Goal: Task Accomplishment & Management: Complete application form

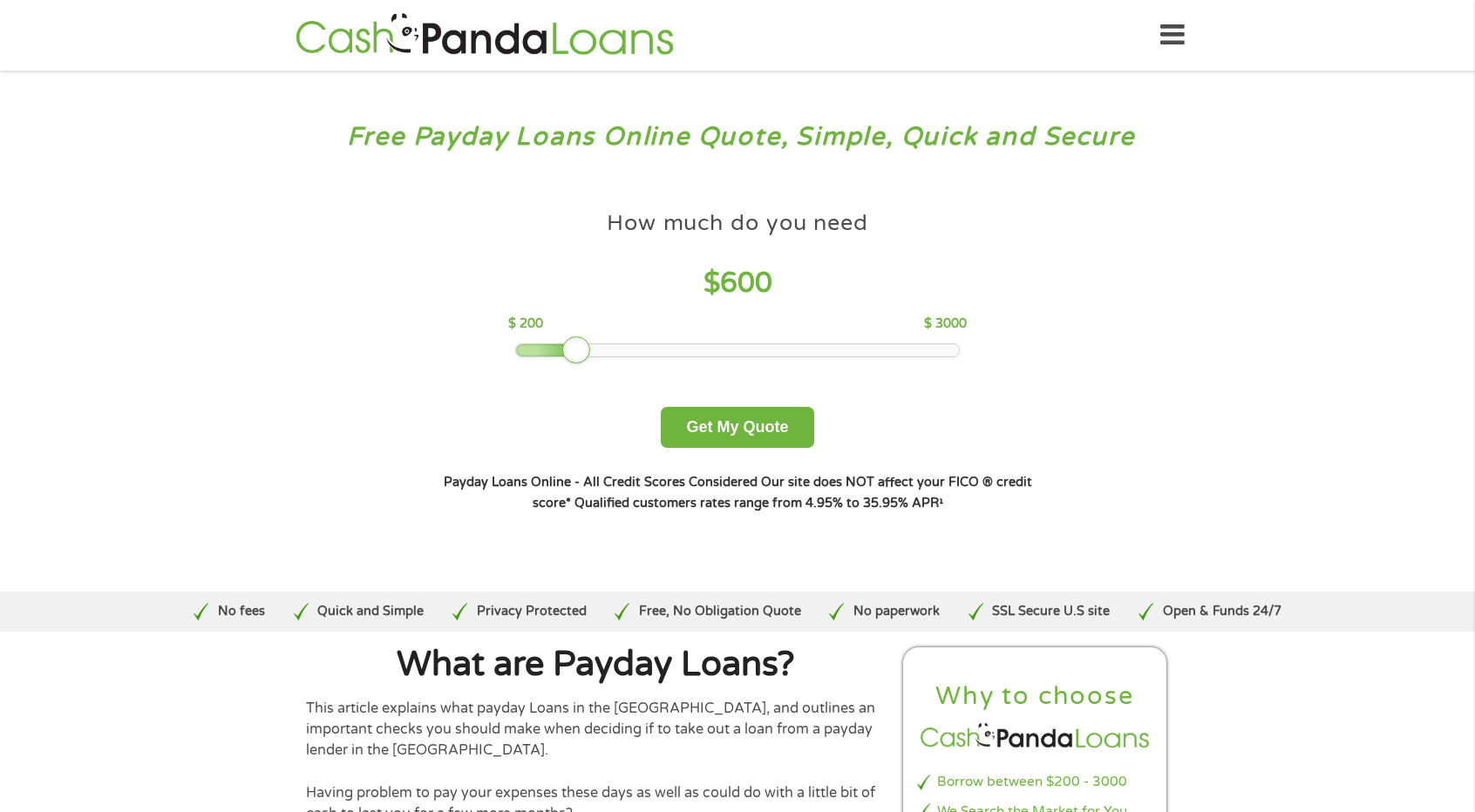
drag, startPoint x: 632, startPoint y: 354, endPoint x: 574, endPoint y: 375, distance: 61.7
click at [574, 375] on div "How much do you need $ 600 $ 200 $ 3000 Get My Quote" at bounding box center [737, 326] width 610 height 246
click at [740, 428] on button "Get My Quote" at bounding box center [737, 427] width 153 height 41
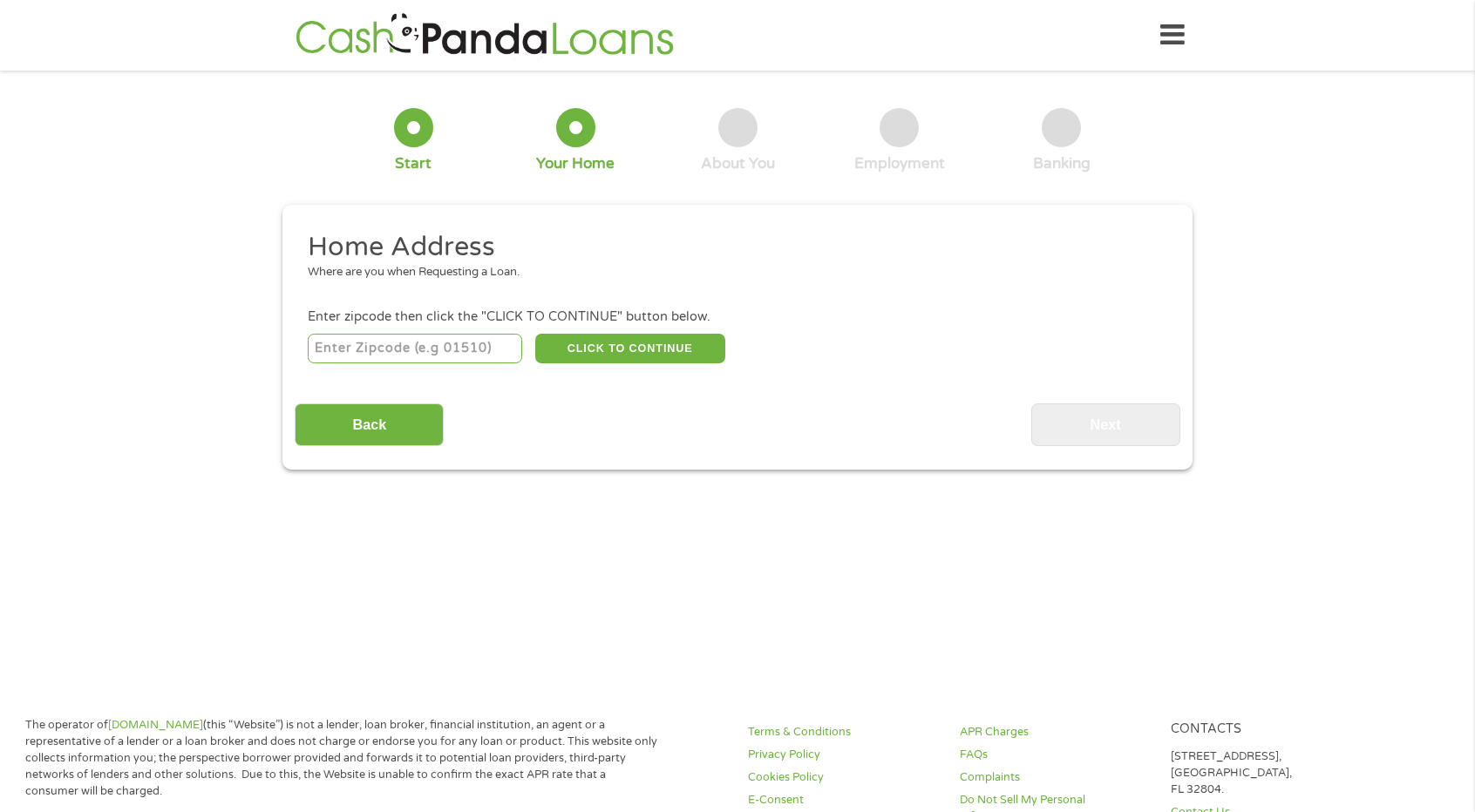
click at [364, 354] on input "number" at bounding box center [415, 348] width 216 height 30
type input "75454"
click at [633, 343] on button "CLICK TO CONTINUE" at bounding box center [630, 348] width 190 height 30
type input "75454"
type input "Melissa"
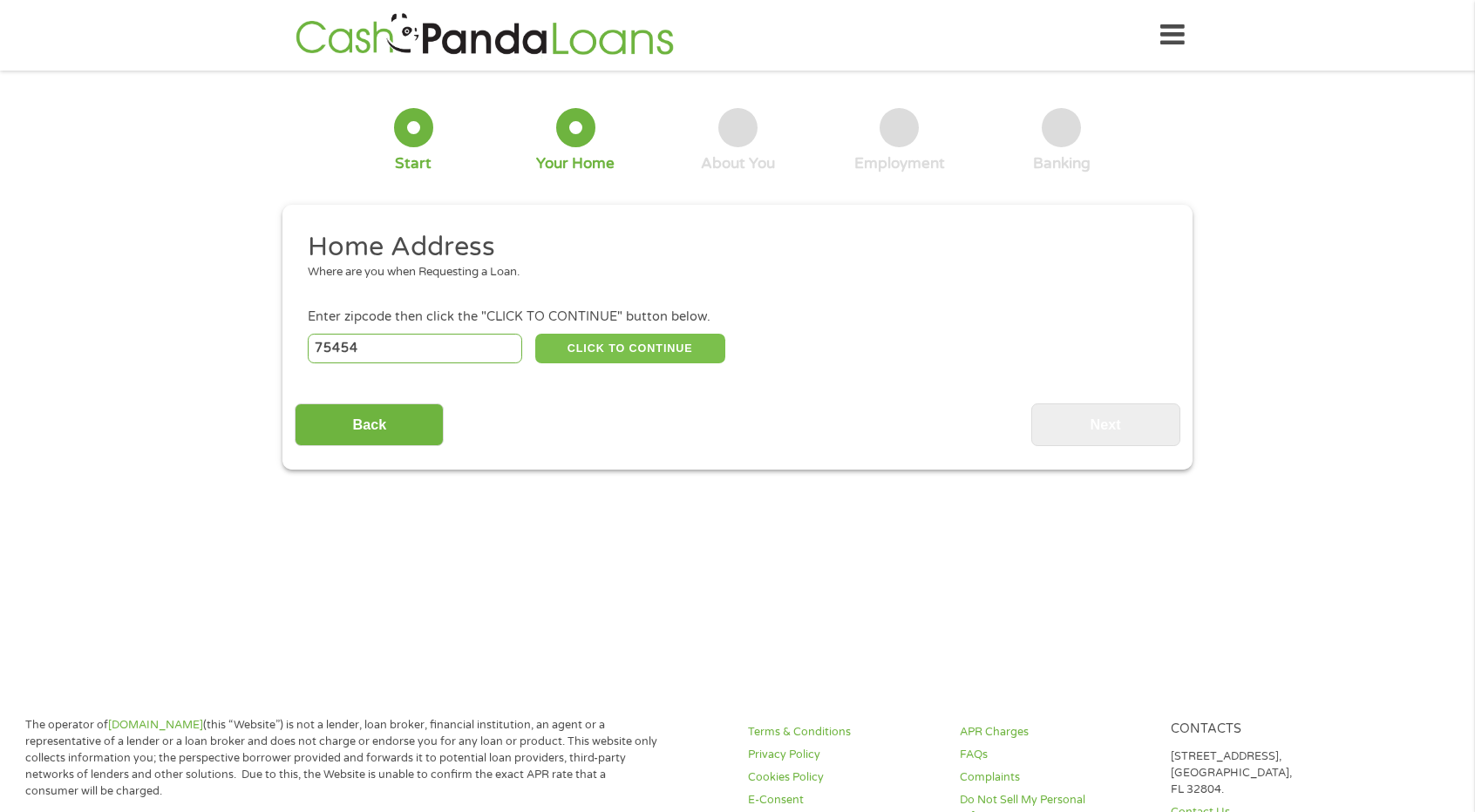
select select "Texas"
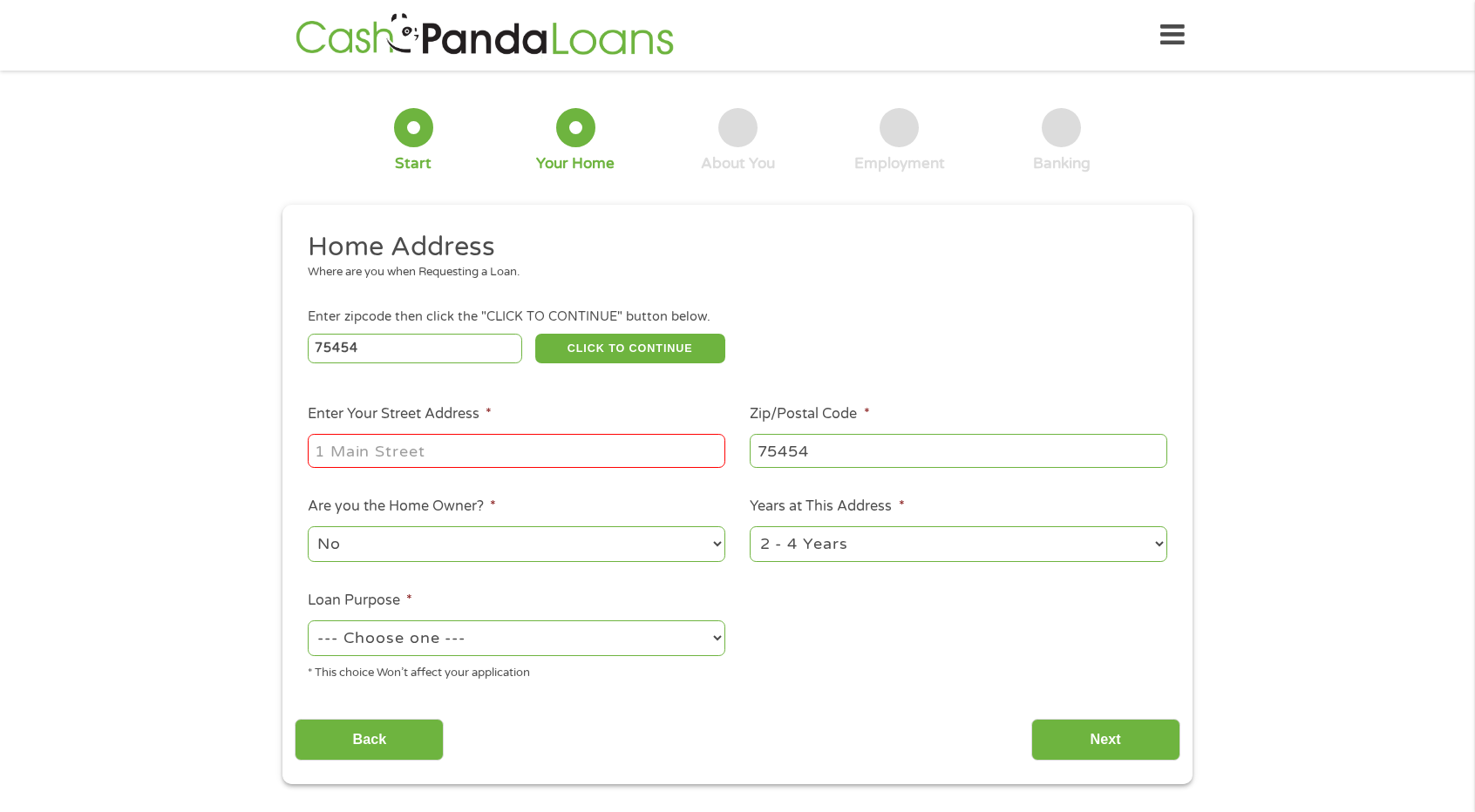
click at [480, 454] on input "Enter Your Street Address *" at bounding box center [516, 450] width 417 height 33
type input "3004 Wild River Rd"
click at [706, 545] on select "No Yes" at bounding box center [516, 544] width 417 height 36
select select "yes"
click at [308, 527] on select "No Yes" at bounding box center [516, 544] width 417 height 36
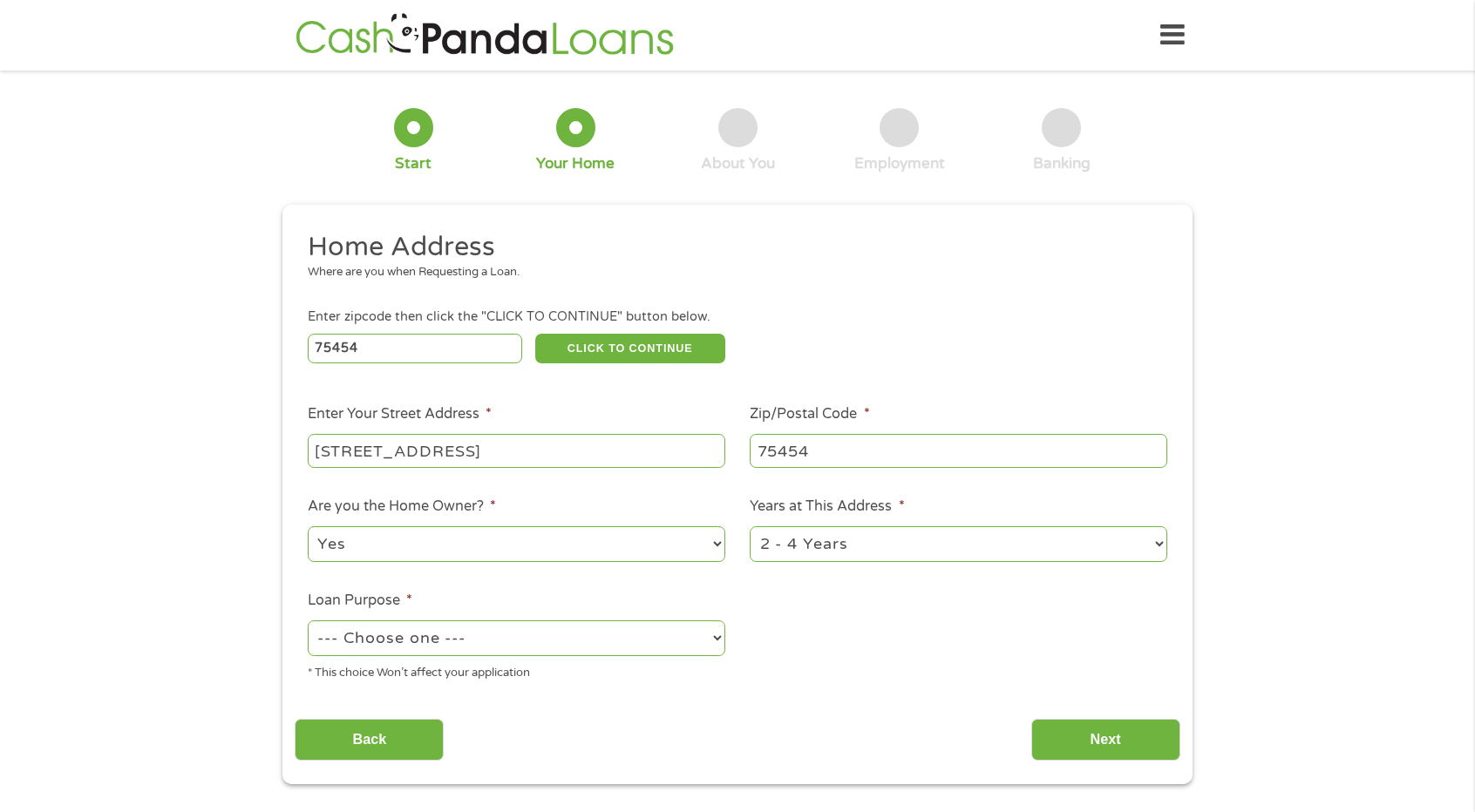
click at [698, 643] on select "--- Choose one --- Pay Bills Debt Consolidation Home Improvement Major Purchase…" at bounding box center [516, 638] width 417 height 36
select select "other"
click at [308, 621] on select "--- Choose one --- Pay Bills Debt Consolidation Home Improvement Major Purchase…" at bounding box center [516, 638] width 417 height 36
click at [1106, 743] on input "Next" at bounding box center [1106, 740] width 149 height 43
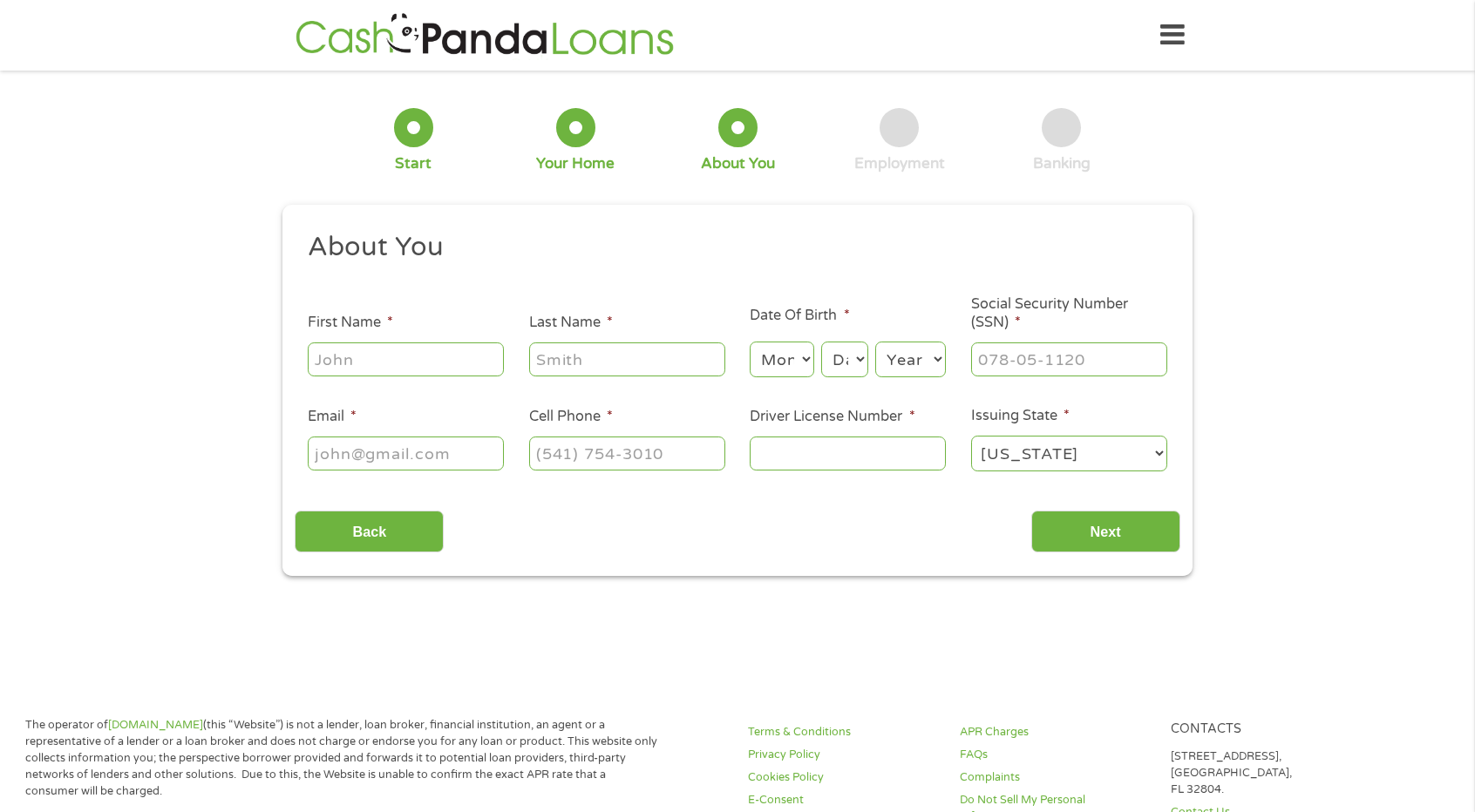
click at [413, 365] on input "First Name *" at bounding box center [405, 358] width 196 height 33
type input "Nicole"
type input "Stansberry"
type input "Nlstansberry2@gmail.com"
type input "(225) 288-1530"
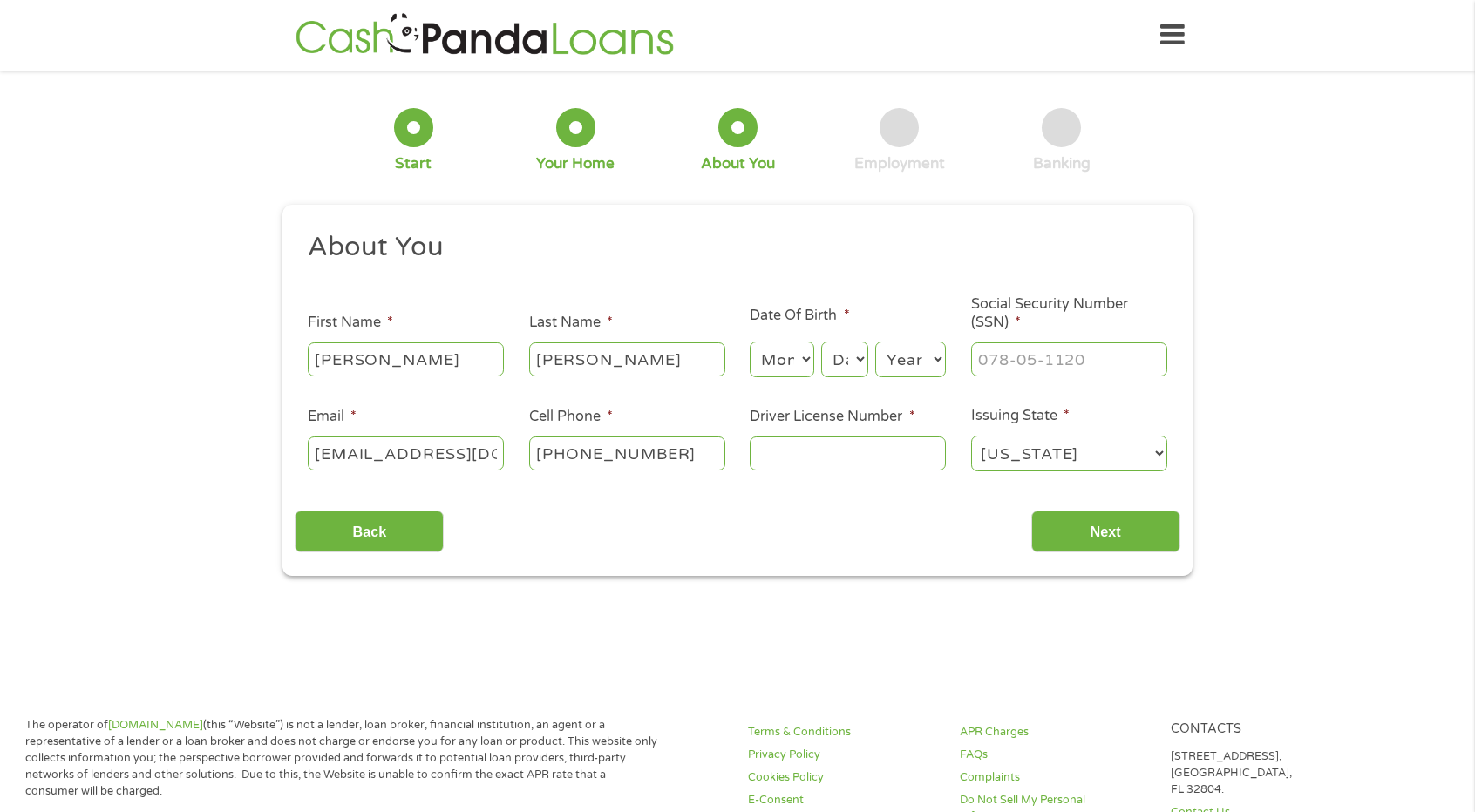
click at [790, 363] on select "Month 1 2 3 4 5 6 7 8 9 10 11 12" at bounding box center [782, 359] width 64 height 36
select select "12"
click at [750, 342] on select "Month 1 2 3 4 5 6 7 8 9 10 11 12" at bounding box center [782, 359] width 64 height 36
click at [850, 359] on select "Day 1 2 3 4 5 6 7 8 9 10 11 12 13 14 15 16 17 18 19 20 21 22 23 24 25 26 27 28 …" at bounding box center [844, 359] width 47 height 36
select select "15"
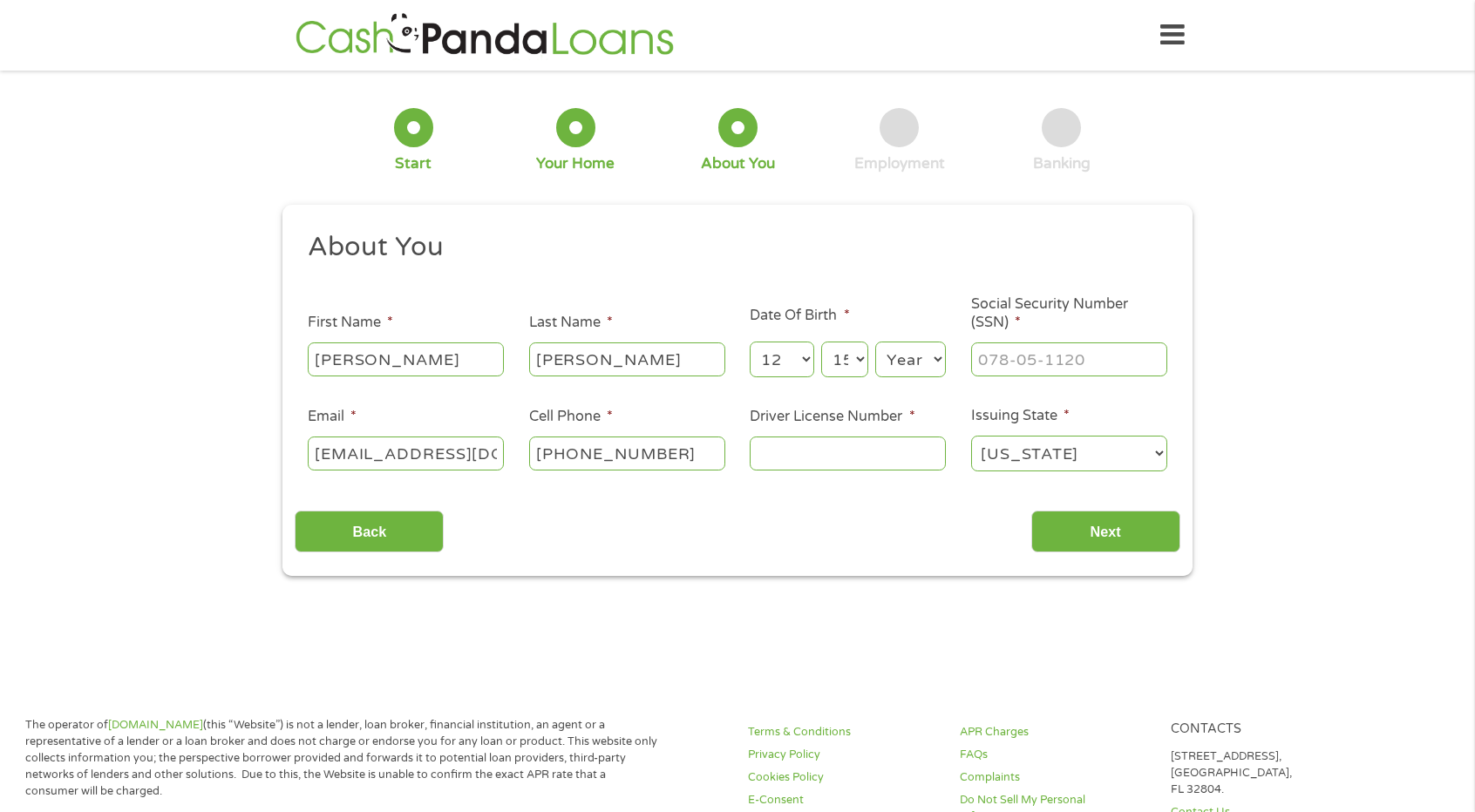
click at [821, 342] on select "Day 1 2 3 4 5 6 7 8 9 10 11 12 13 14 15 16 17 18 19 20 21 22 23 24 25 26 27 28 …" at bounding box center [844, 359] width 47 height 36
click at [903, 352] on select "Year 2007 2006 2005 2004 2003 2002 2001 2000 1999 1998 1997 1996 1995 1994 1993…" at bounding box center [910, 359] width 71 height 36
click at [875, 342] on select "Year 2007 2006 2005 2004 2003 2002 2001 2000 1999 1998 1997 1996 1995 1994 1993…" at bounding box center [910, 359] width 71 height 36
click at [937, 364] on select "Year 2007 2006 2005 2004 2003 2002 2001 2000 1999 1998 1997 1996 1995 1994 1993…" at bounding box center [910, 359] width 71 height 36
select select "1982"
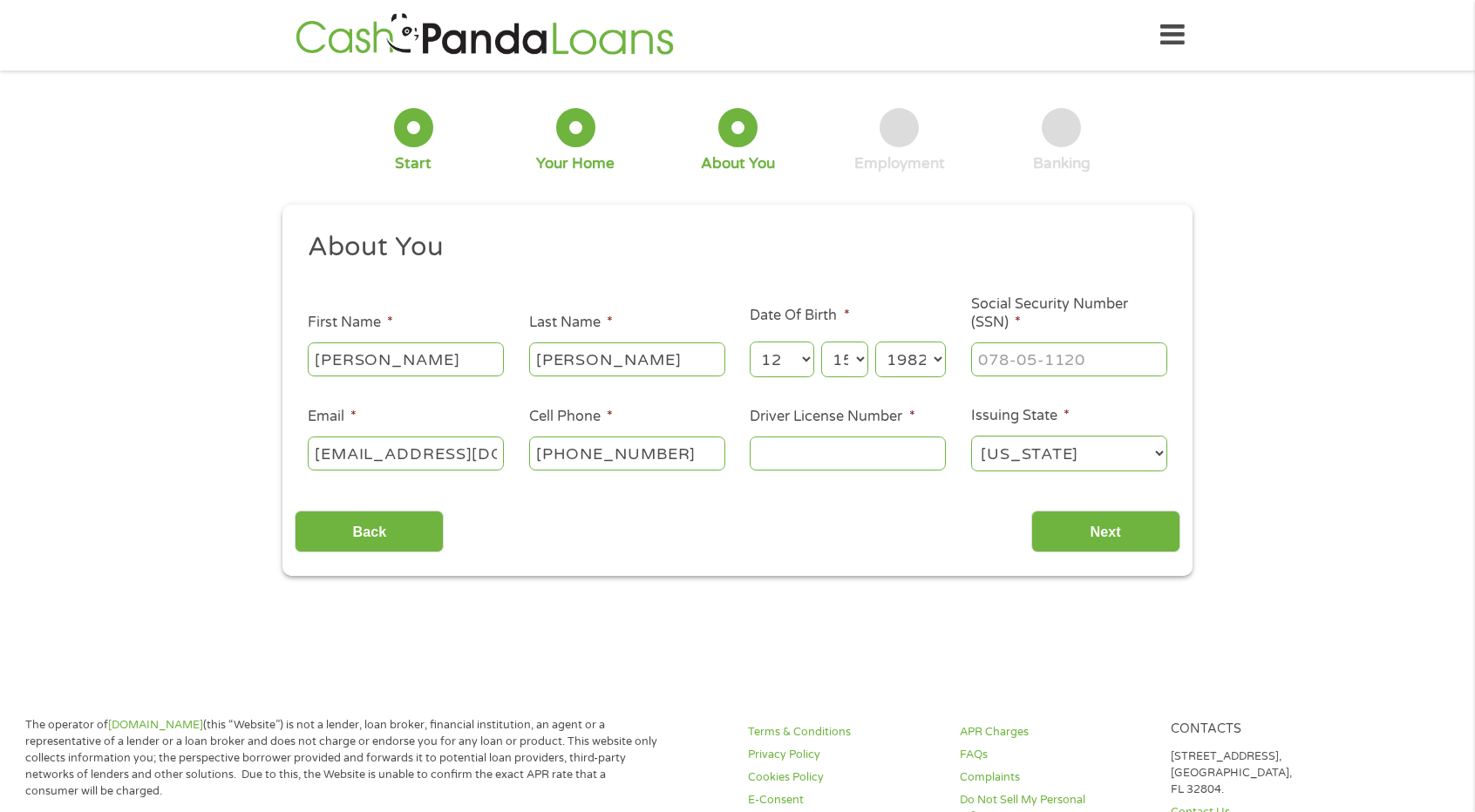
click at [875, 342] on select "Year 2007 2006 2005 2004 2003 2002 2001 2000 1999 1998 1997 1996 1995 1994 1993…" at bounding box center [910, 359] width 71 height 36
click at [1095, 359] on input "___-__-____" at bounding box center [1069, 358] width 196 height 33
click at [988, 362] on input "___-__-____" at bounding box center [1069, 358] width 196 height 33
type input "437-49-4030"
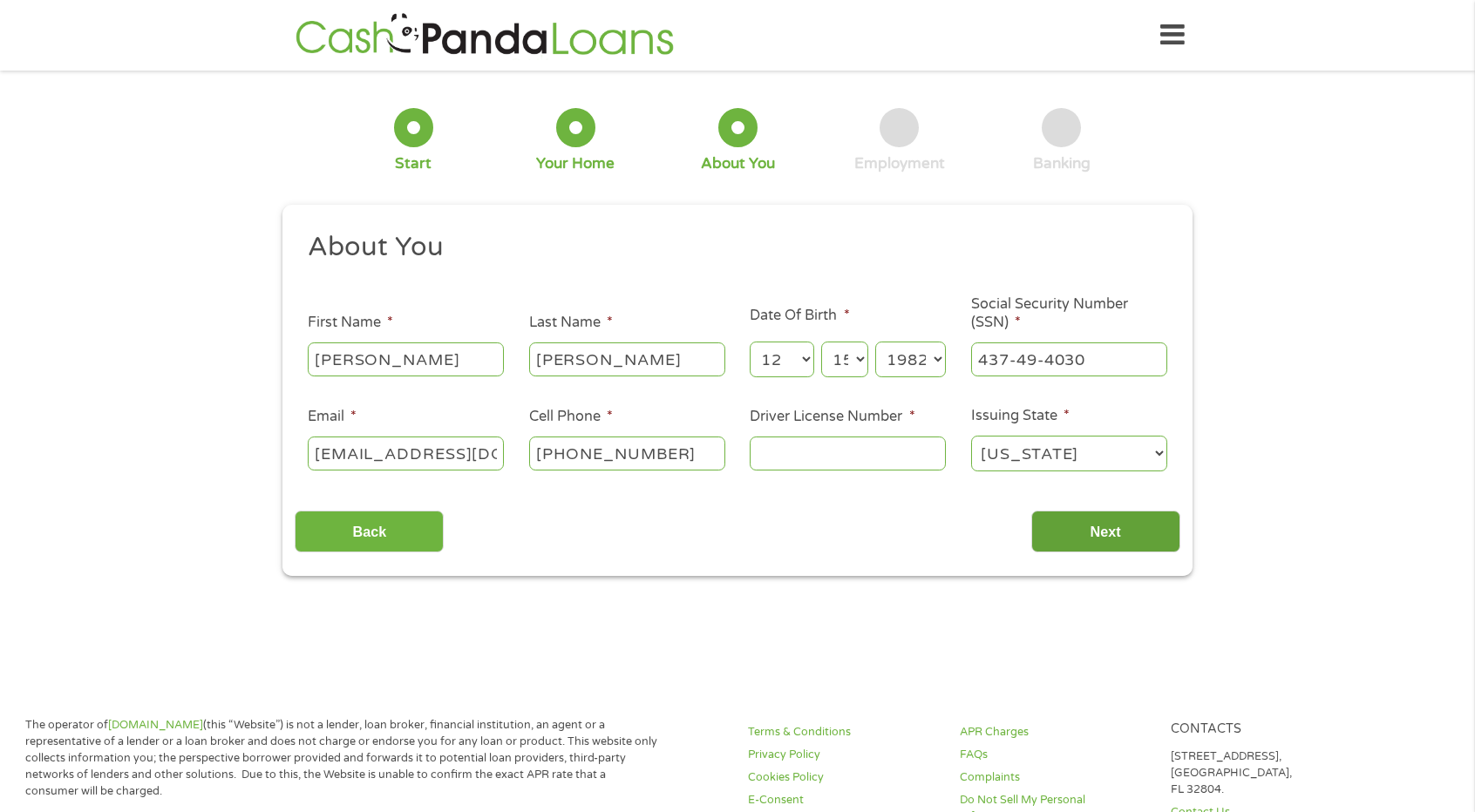
click at [1130, 530] on input "Next" at bounding box center [1106, 531] width 149 height 43
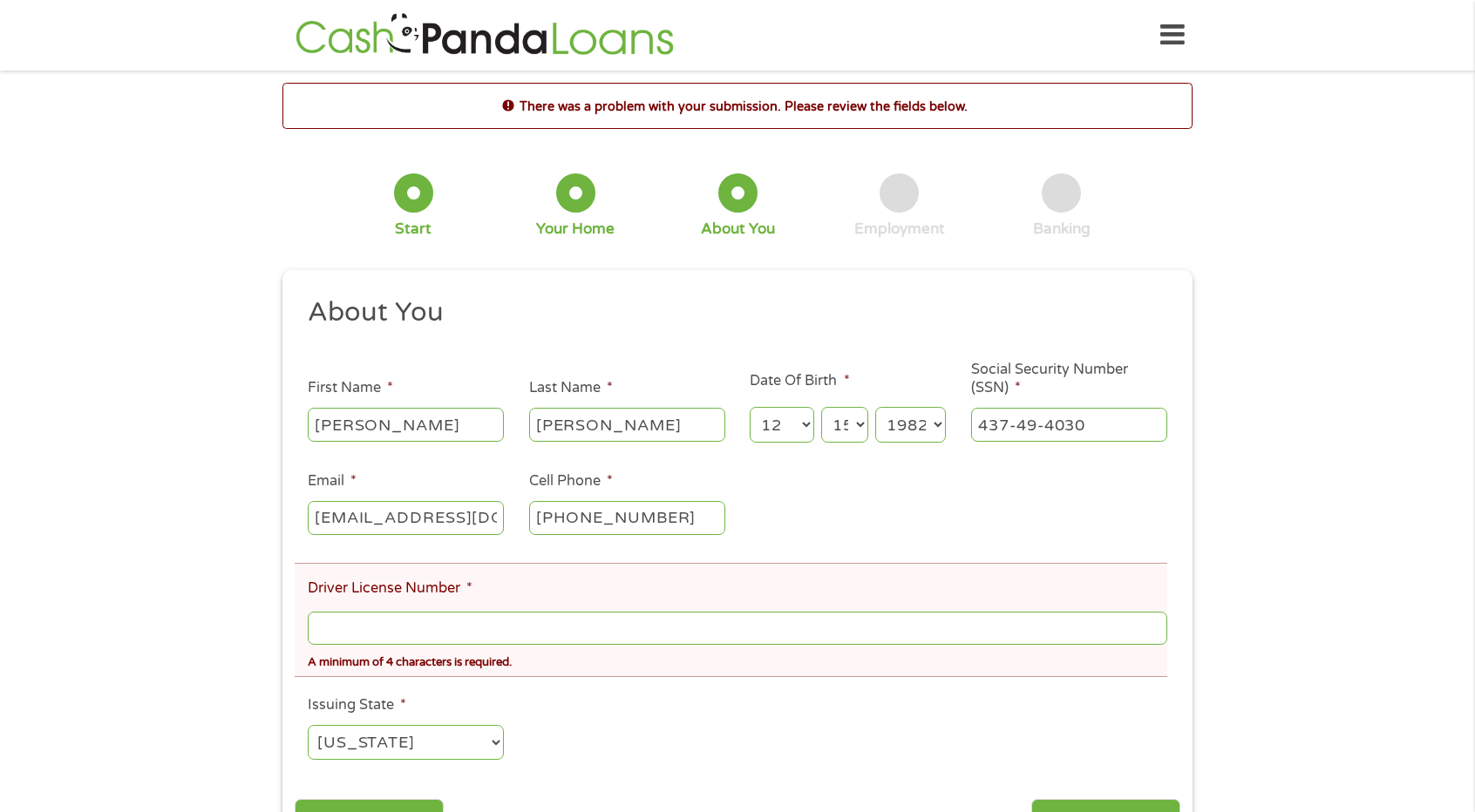
click at [792, 626] on input "Driver License Number *" at bounding box center [737, 627] width 859 height 33
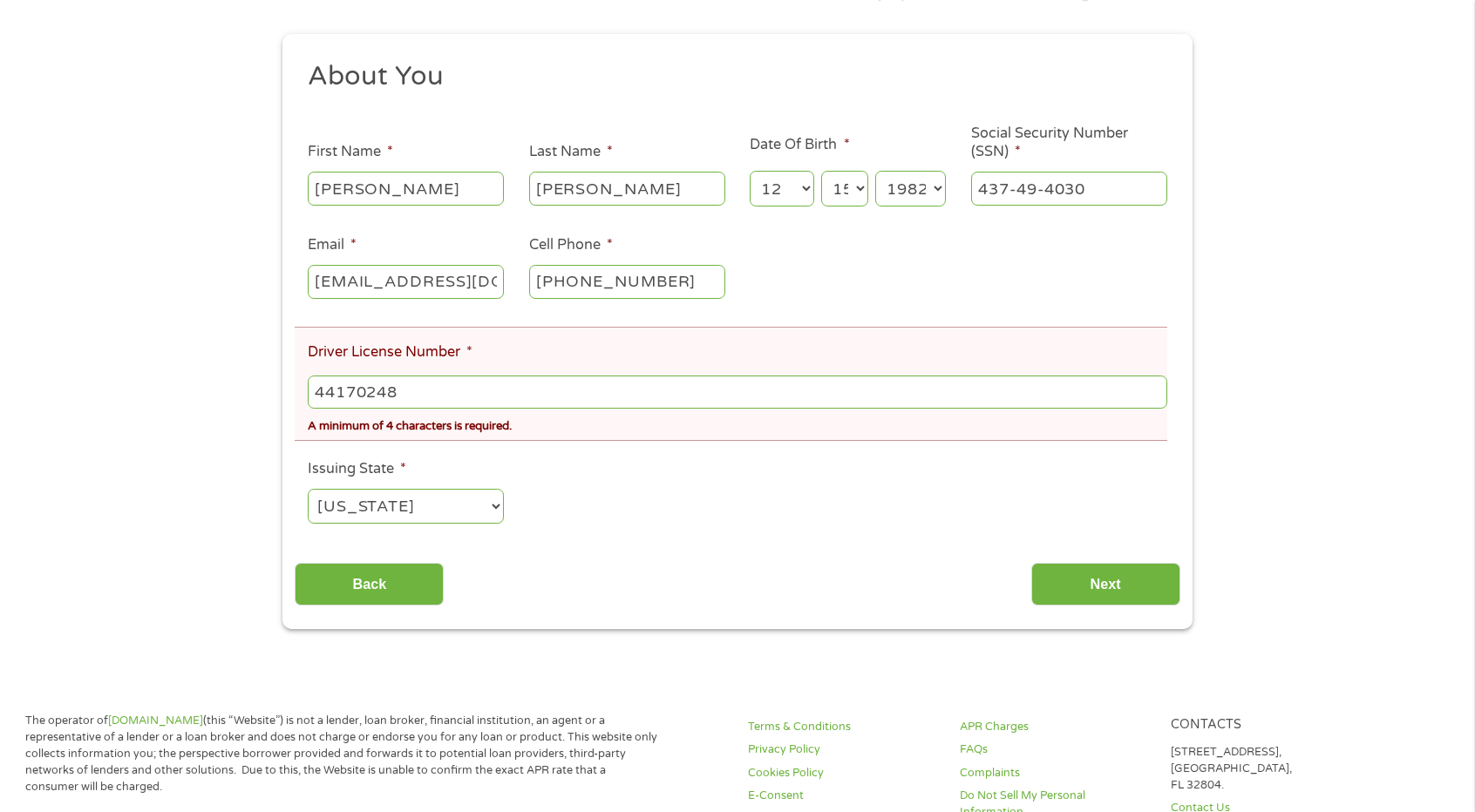
scroll to position [237, 0]
click at [1126, 593] on input "Next" at bounding box center [1106, 583] width 149 height 43
click at [1102, 583] on input "Next" at bounding box center [1106, 583] width 149 height 43
click at [567, 398] on input "44170248" at bounding box center [737, 390] width 859 height 33
type input "4"
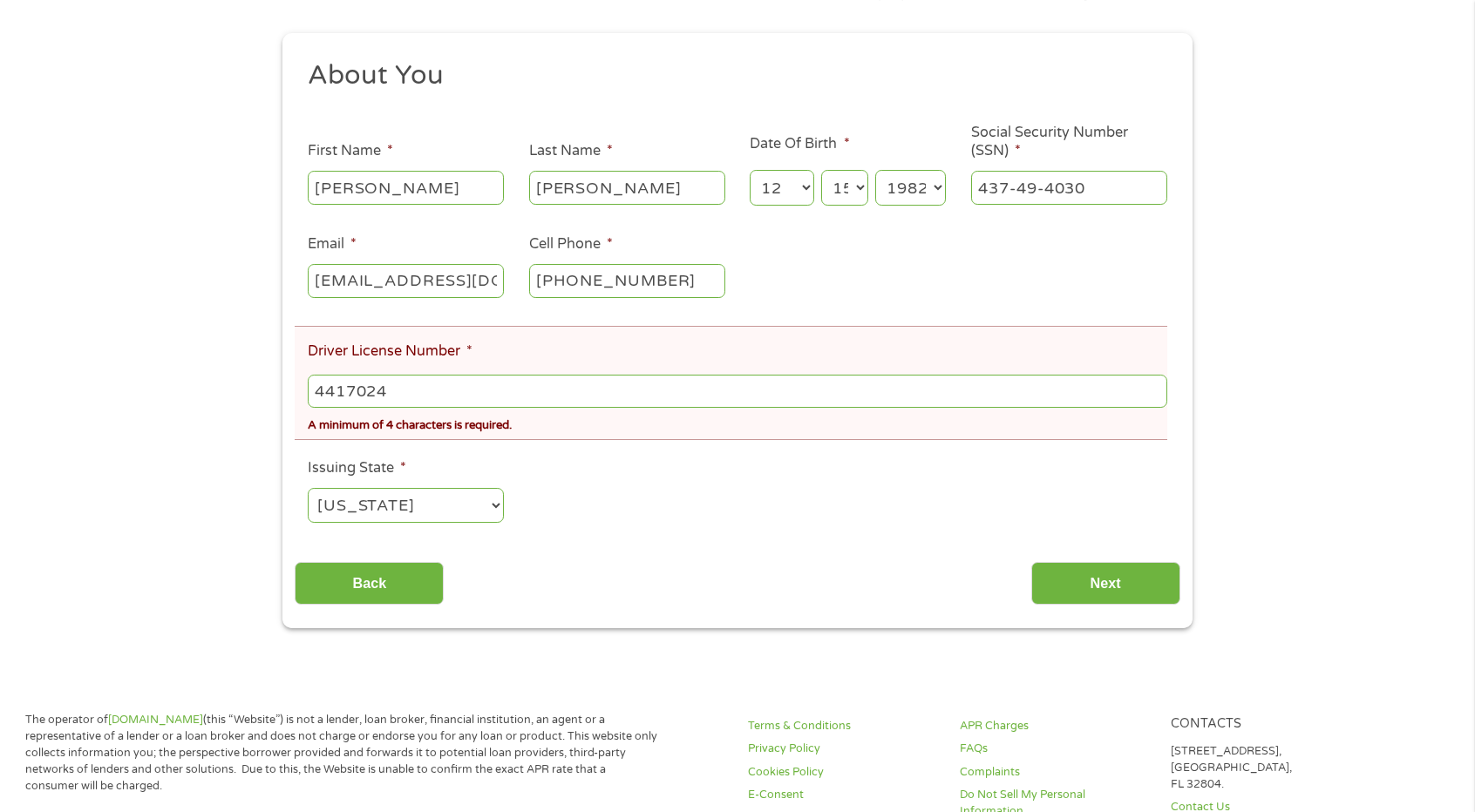
type input "44170248"
click at [494, 500] on select "Alabama Alaska Arizona Arkansas California Colorado Connecticut Delaware Distri…" at bounding box center [405, 506] width 196 height 36
click at [561, 494] on ul "About You This field is hidden when viewing the form Title * --- Choose one ---…" at bounding box center [737, 299] width 885 height 480
click at [1085, 576] on input "Next" at bounding box center [1106, 583] width 149 height 43
click at [1098, 592] on input "Next" at bounding box center [1106, 583] width 149 height 43
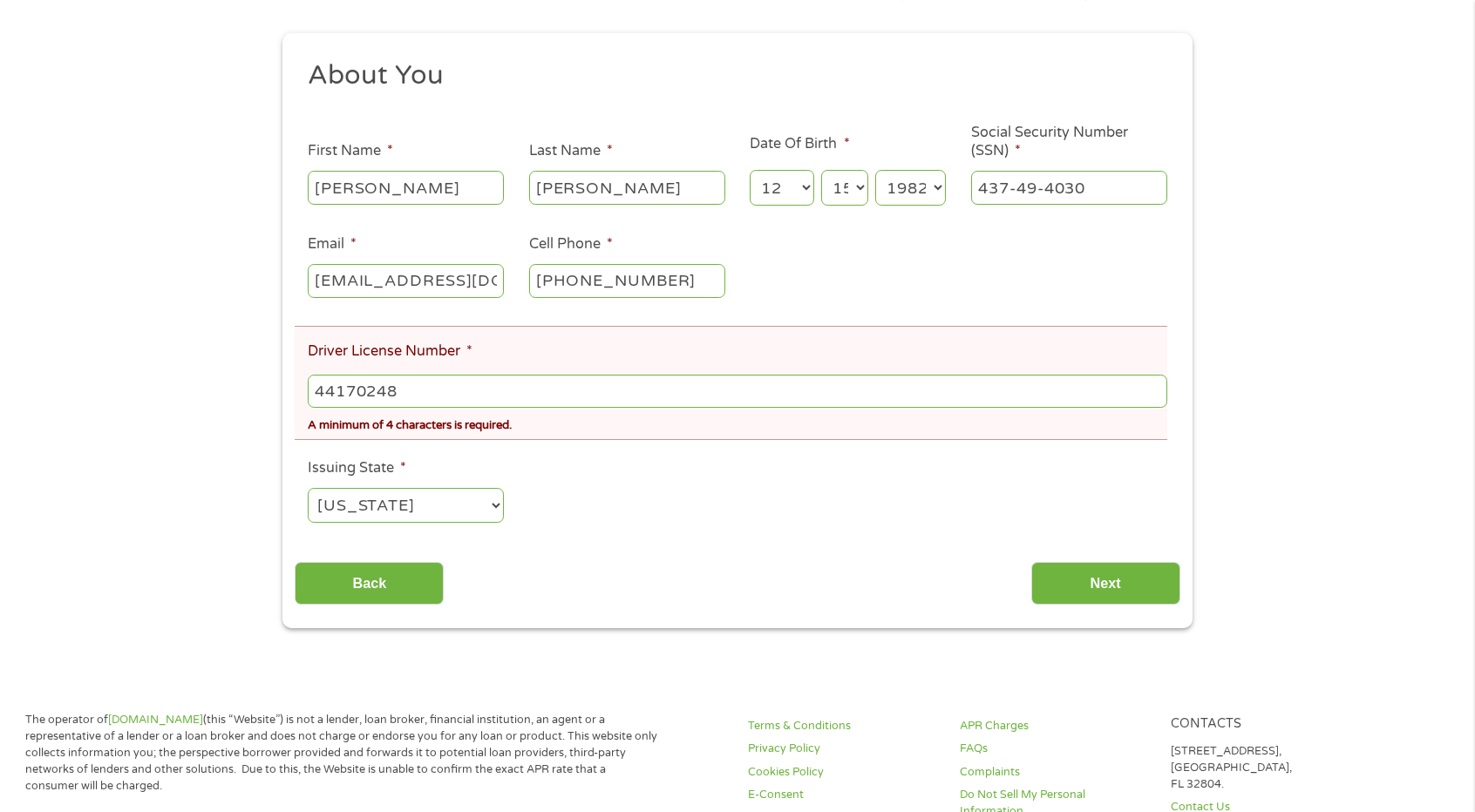
click at [504, 393] on input "44170248" at bounding box center [737, 390] width 859 height 33
click at [1077, 582] on input "Next" at bounding box center [1106, 583] width 149 height 43
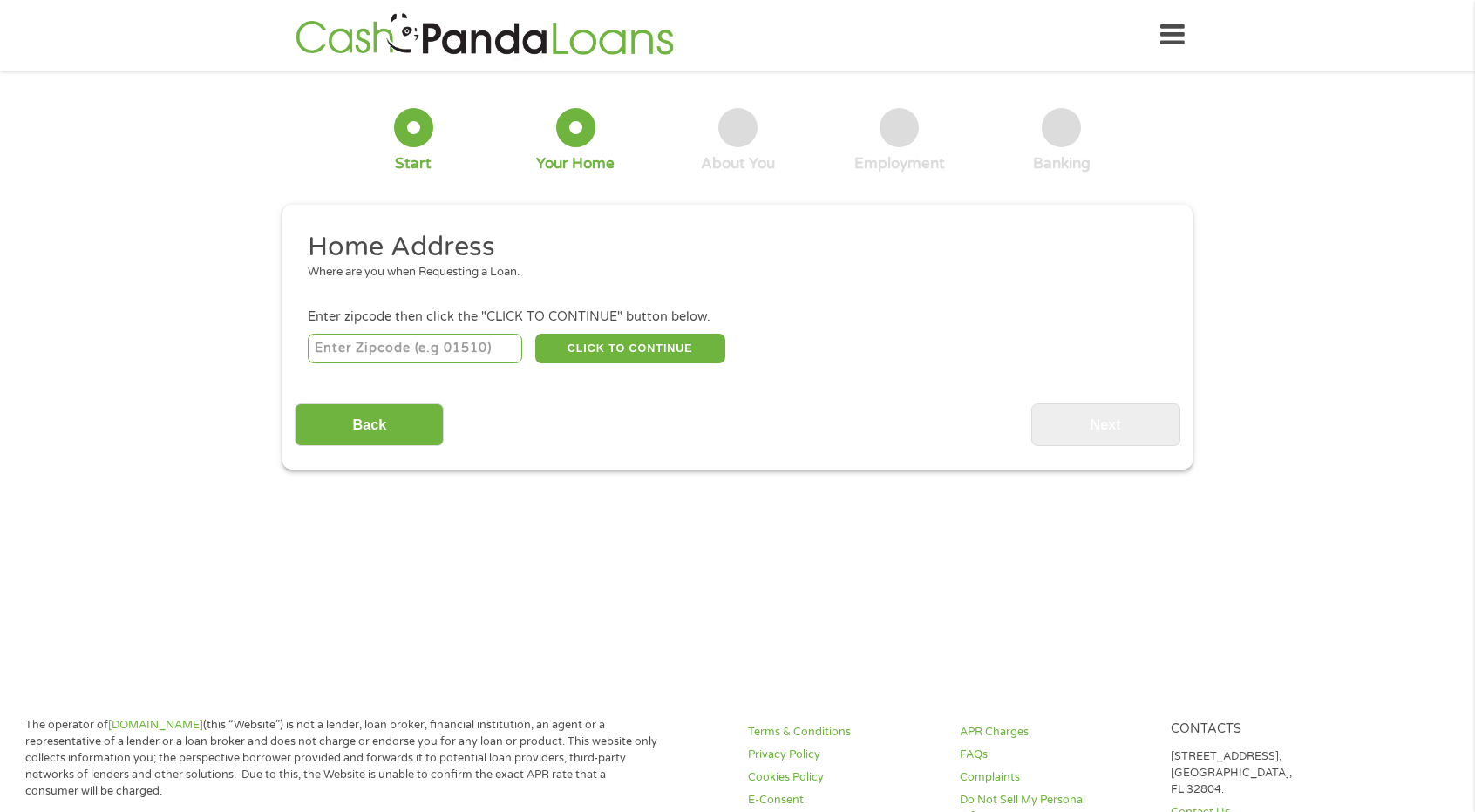
click at [496, 353] on input "number" at bounding box center [415, 348] width 216 height 30
type input "75454"
click at [630, 351] on button "CLICK TO CONTINUE" at bounding box center [630, 348] width 190 height 30
type input "75454"
type input "Melissa"
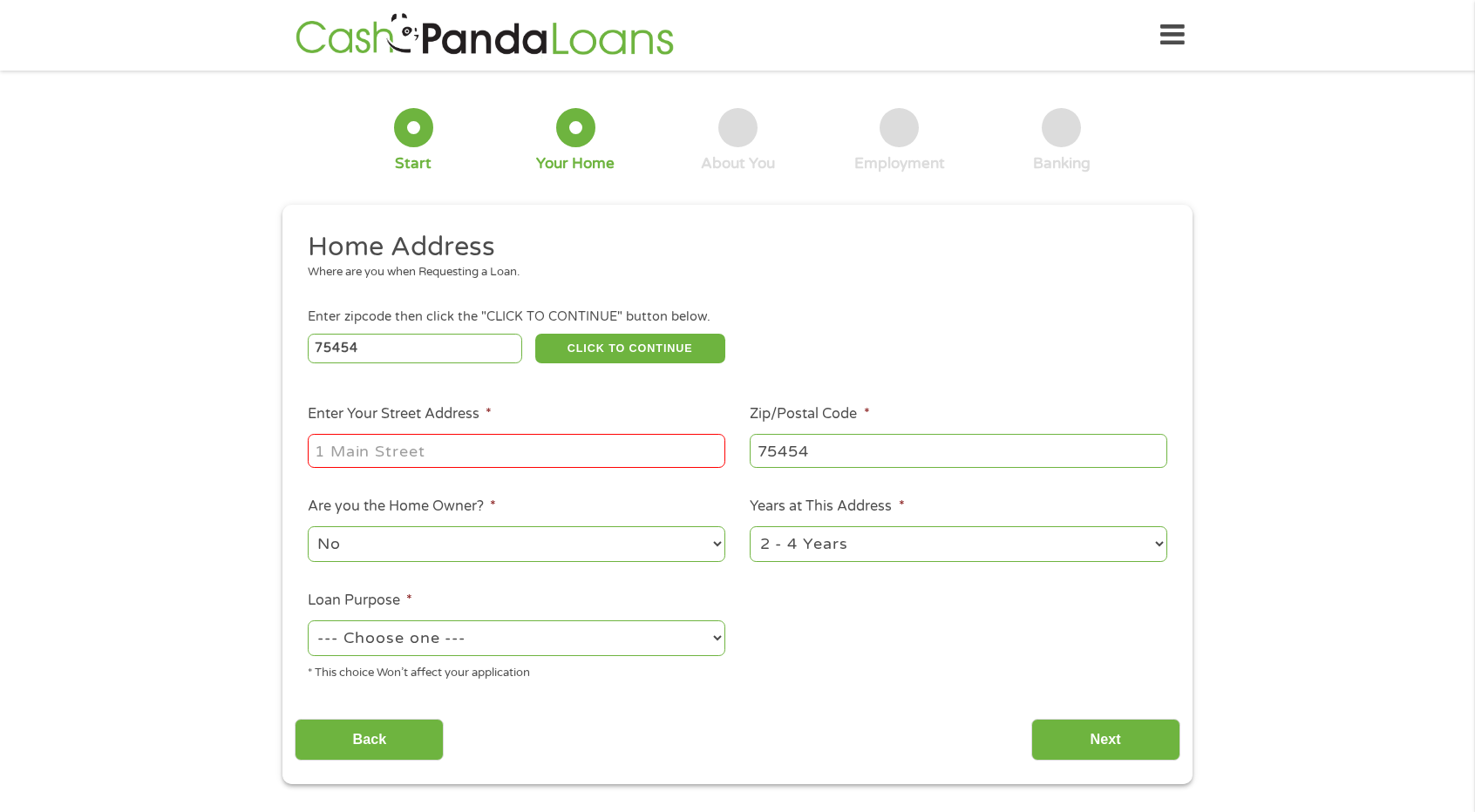
click at [539, 448] on input "Enter Your Street Address *" at bounding box center [516, 450] width 417 height 33
type input "3004 Wild River Rd"
click at [720, 545] on select "No Yes" at bounding box center [516, 544] width 417 height 36
select select "yes"
click at [308, 527] on select "No Yes" at bounding box center [516, 544] width 417 height 36
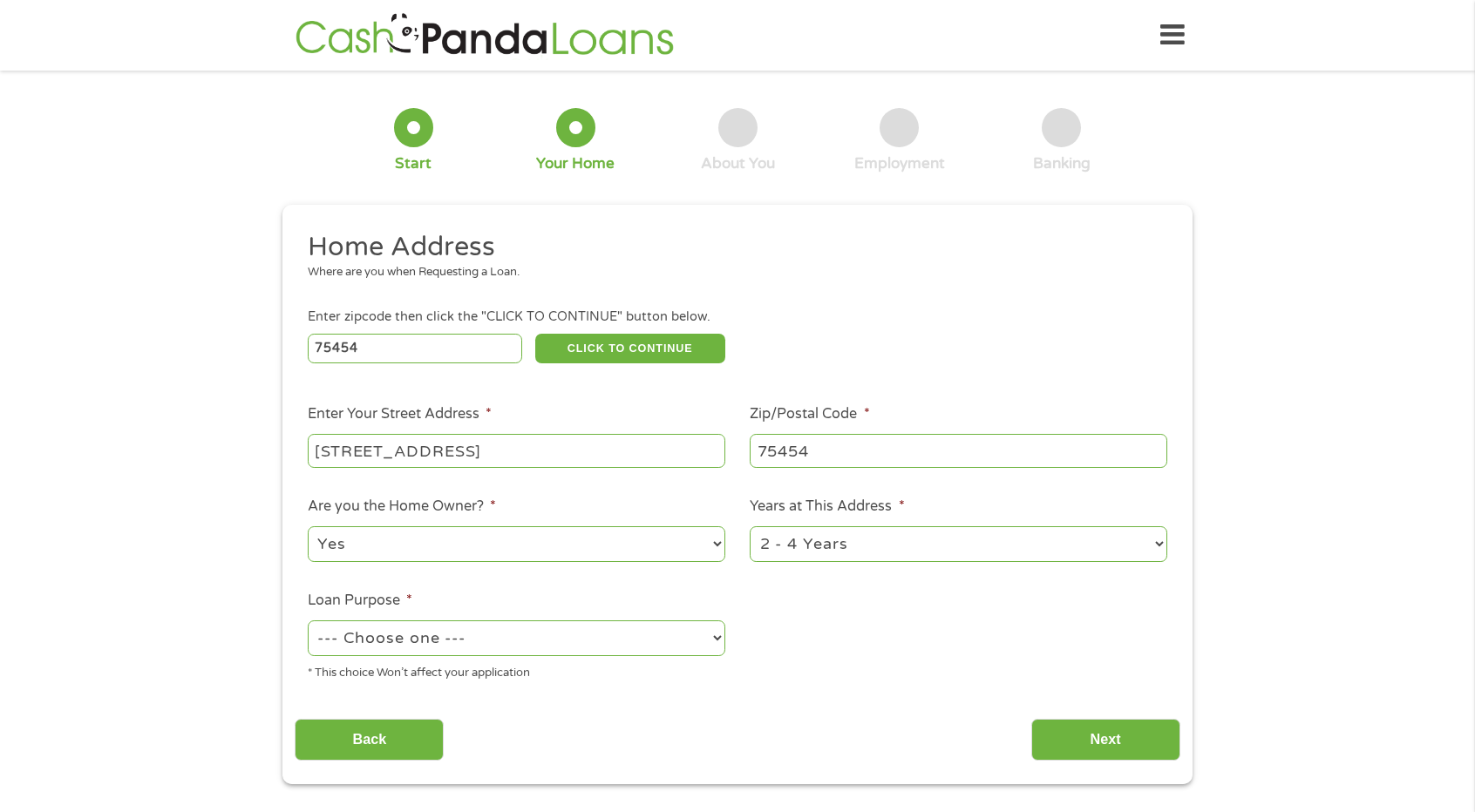
click at [723, 637] on select "--- Choose one --- Pay Bills Debt Consolidation Home Improvement Major Purchase…" at bounding box center [516, 638] width 417 height 36
select select "other"
click at [308, 621] on select "--- Choose one --- Pay Bills Debt Consolidation Home Improvement Major Purchase…" at bounding box center [516, 638] width 417 height 36
click at [1104, 738] on input "Next" at bounding box center [1106, 740] width 149 height 43
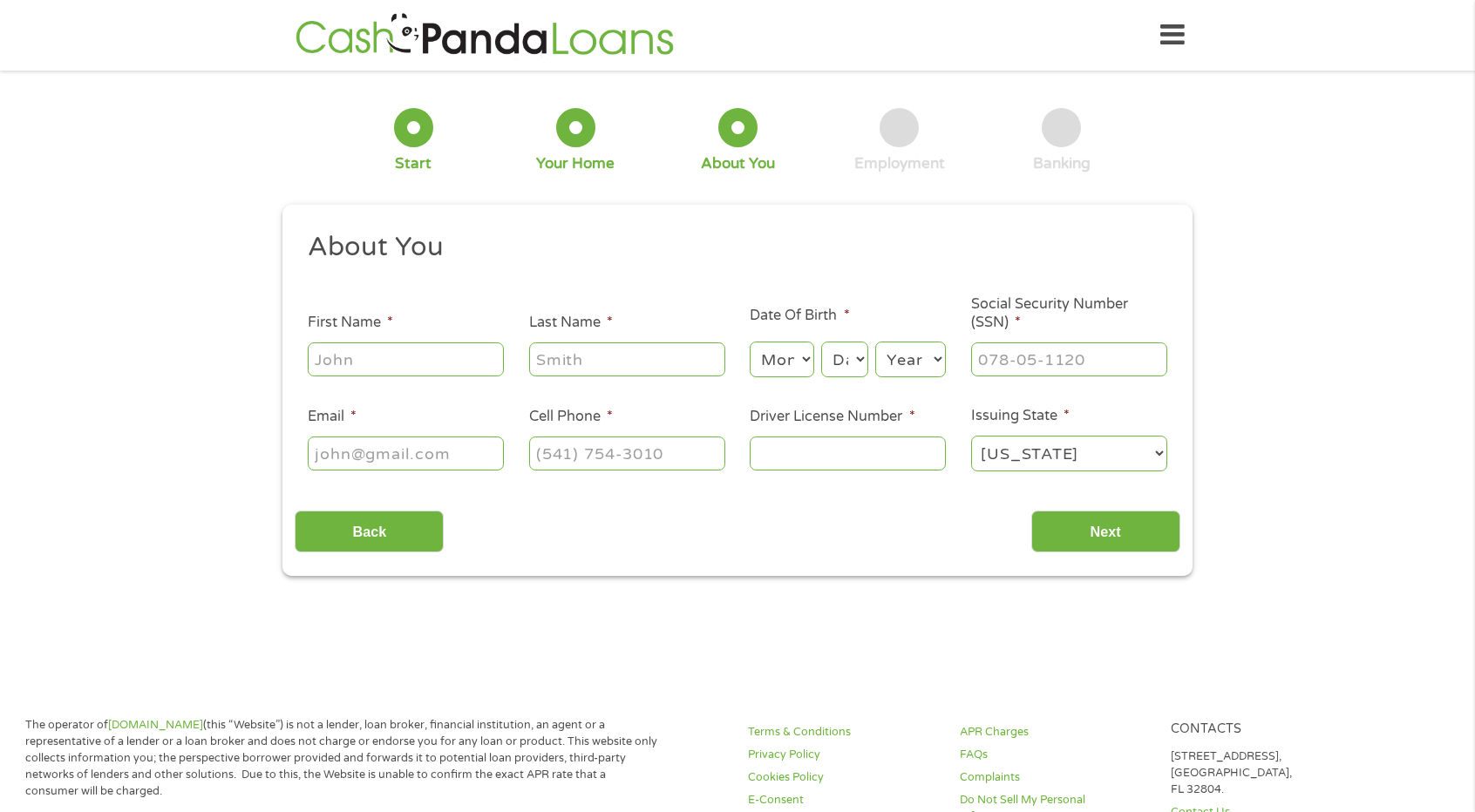
click at [446, 359] on input "First Name *" at bounding box center [405, 358] width 196 height 33
type input "Nicole"
type input "Stansberry"
type input "Nlstansberry2@gmail.com"
type input "(225) 288-1530"
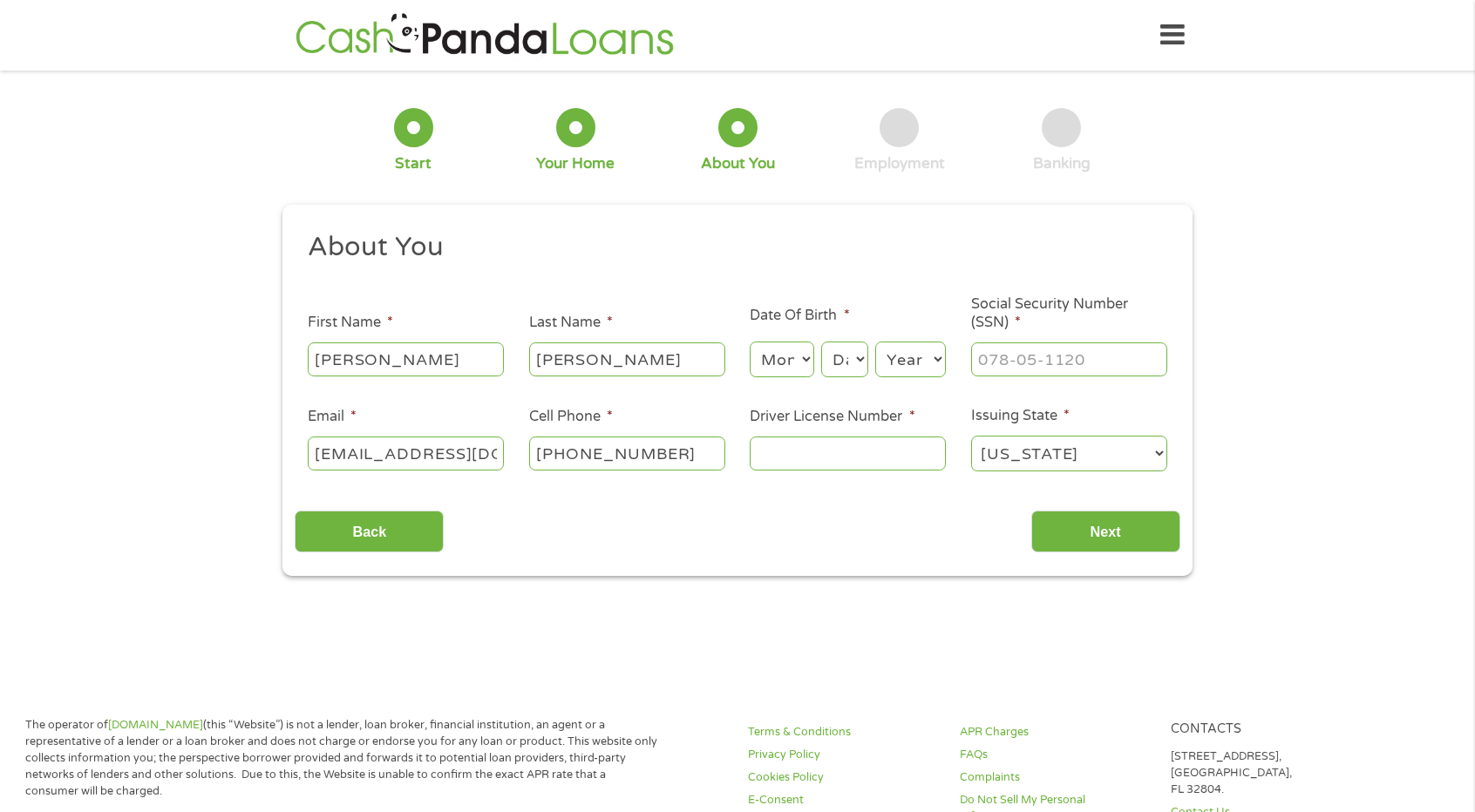
click at [805, 354] on select "Month 1 2 3 4 5 6 7 8 9 10 11 12" at bounding box center [782, 359] width 64 height 36
select select "12"
click at [750, 342] on select "Month 1 2 3 4 5 6 7 8 9 10 11 12" at bounding box center [782, 359] width 64 height 36
click at [847, 351] on select "Day 1 2 3 4 5 6 7 8 9 10 11 12 13 14 15 16 17 18 19 20 21 22 23 24 25 26 27 28 …" at bounding box center [844, 359] width 47 height 36
select select "15"
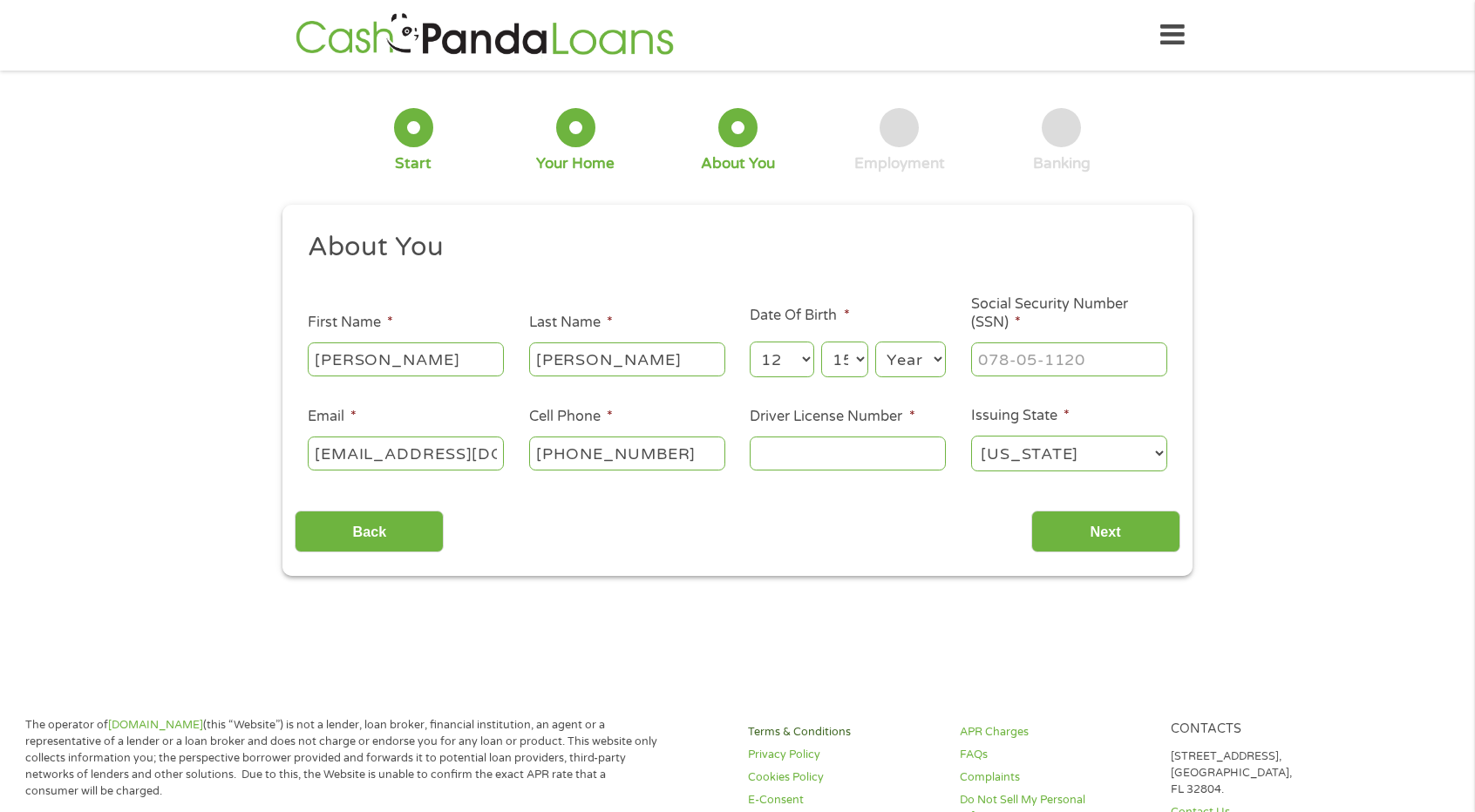
click at [821, 342] on select "Day 1 2 3 4 5 6 7 8 9 10 11 12 13 14 15 16 17 18 19 20 21 22 23 24 25 26 27 28 …" at bounding box center [844, 359] width 47 height 36
click at [919, 354] on select "Year 2007 2006 2005 2004 2003 2002 2001 2000 1999 1998 1997 1996 1995 1994 1993…" at bounding box center [910, 359] width 71 height 36
select select "1982"
click at [875, 342] on select "Year 2007 2006 2005 2004 2003 2002 2001 2000 1999 1998 1997 1996 1995 1994 1993…" at bounding box center [910, 359] width 71 height 36
click at [1121, 353] on input "___-__-____" at bounding box center [1069, 358] width 196 height 33
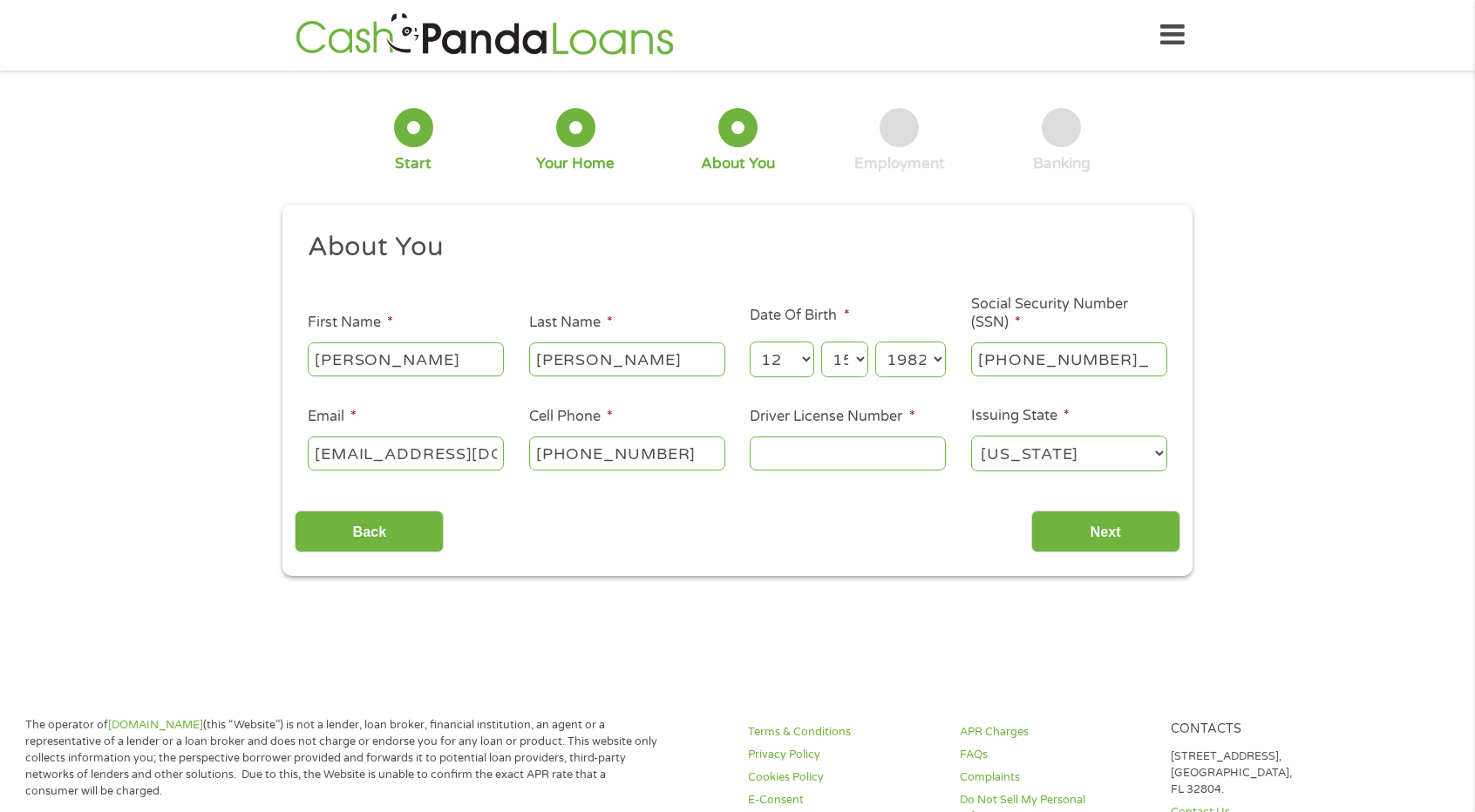
type input "437-49-4030"
click at [895, 449] on input "Driver License Number *" at bounding box center [847, 453] width 196 height 33
type input "44170248"
click at [1078, 534] on input "Next" at bounding box center [1106, 531] width 149 height 43
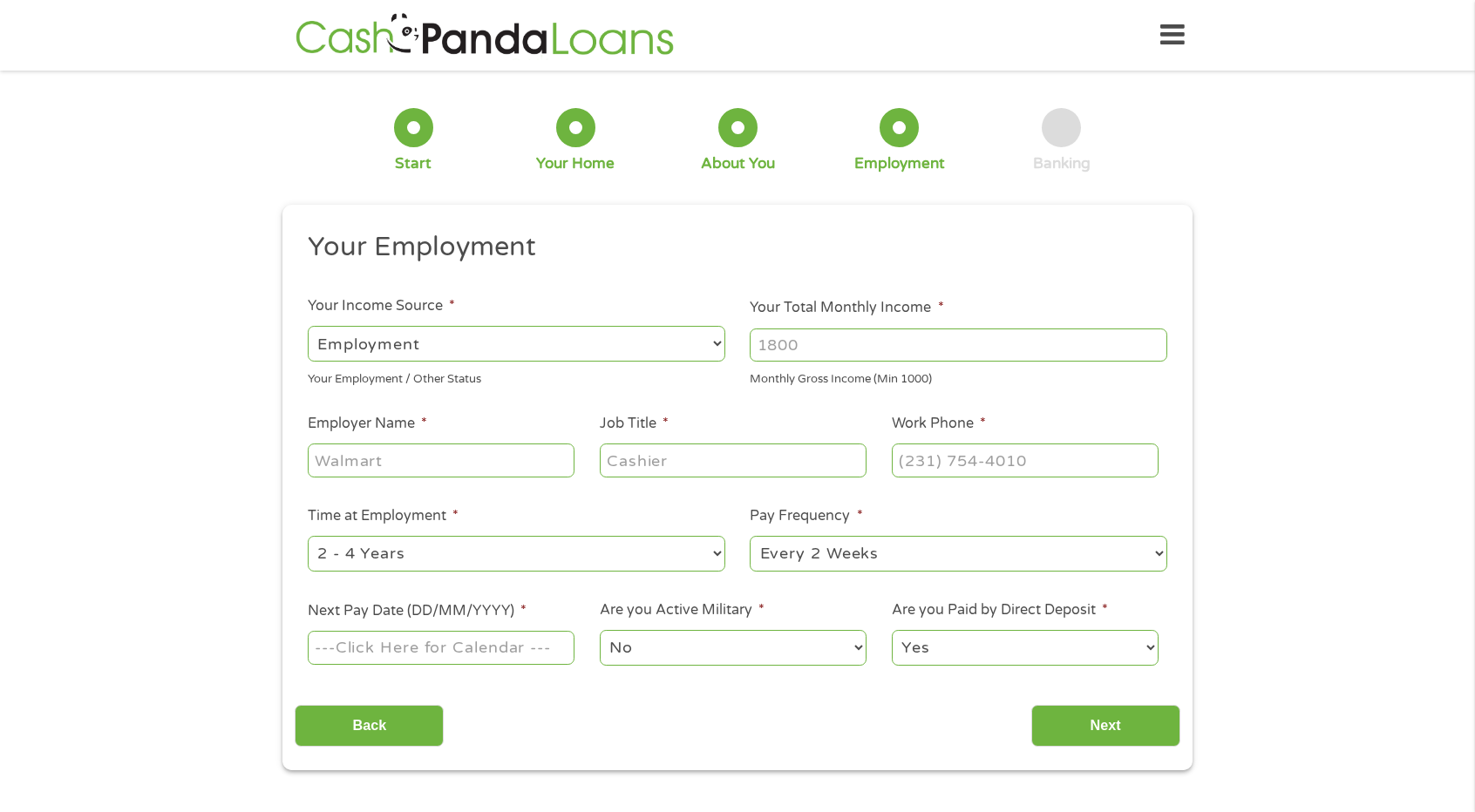
click at [835, 345] on input "Your Total Monthly Income *" at bounding box center [959, 344] width 417 height 33
type input "600"
click at [438, 465] on input "Employer Name *" at bounding box center [441, 460] width 267 height 33
type input "Scottish Rite"
type input "Pharmacy Tech"
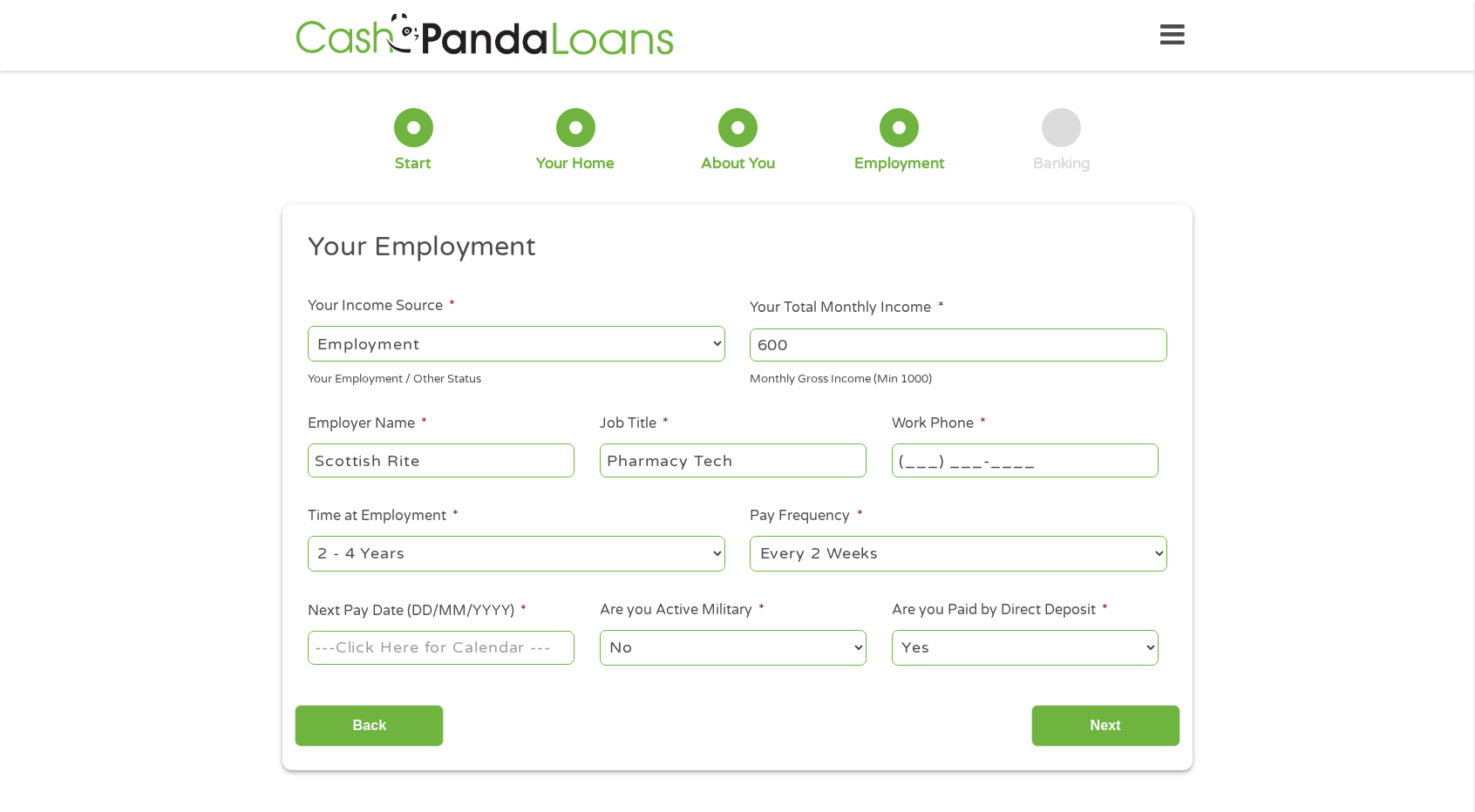
click at [909, 468] on input "(___) ___-____" at bounding box center [1025, 460] width 267 height 33
type input "(469) 857-2013"
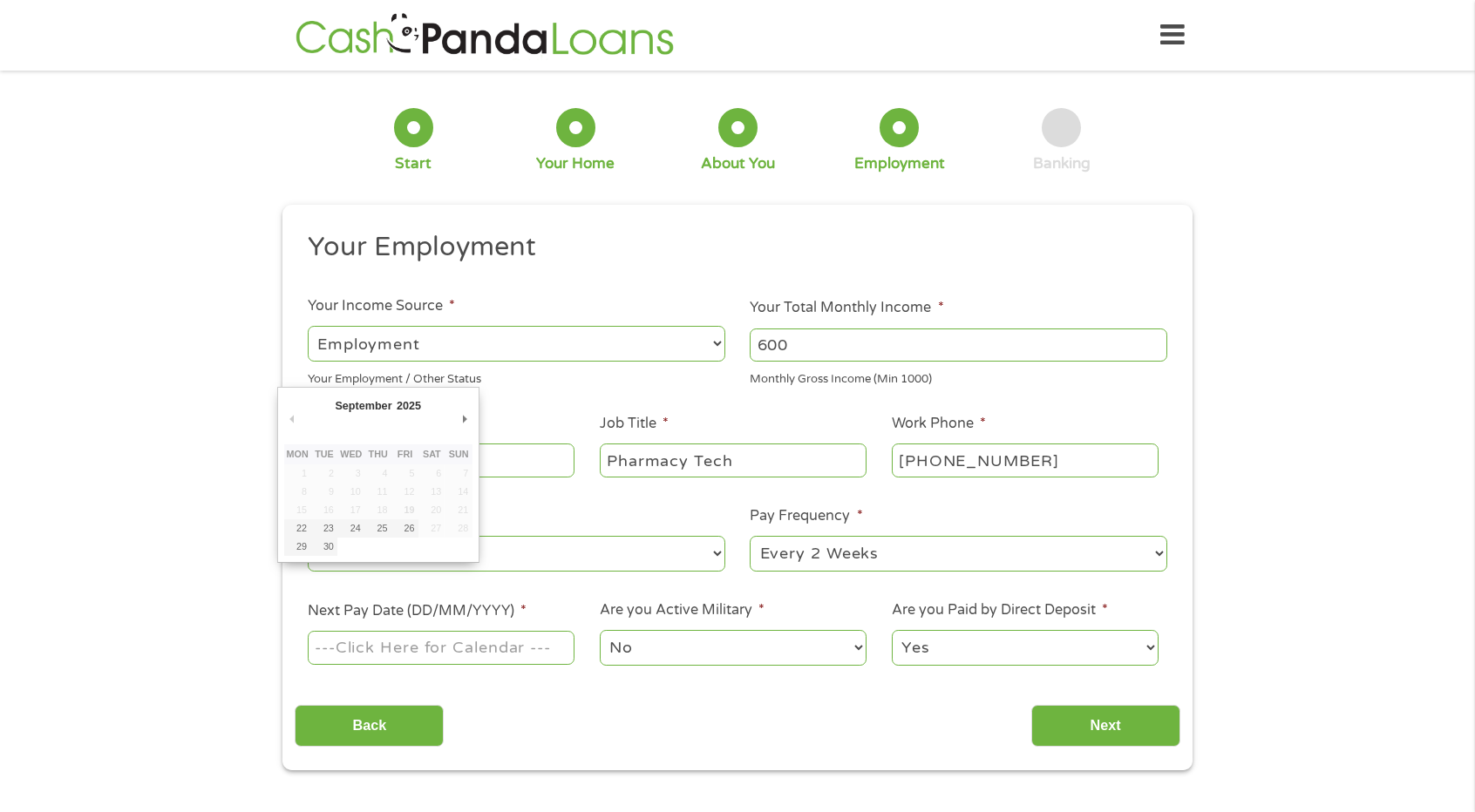
click at [511, 663] on input "Next Pay Date (DD/MM/YYYY) *" at bounding box center [441, 646] width 267 height 33
type input "26/09/2025"
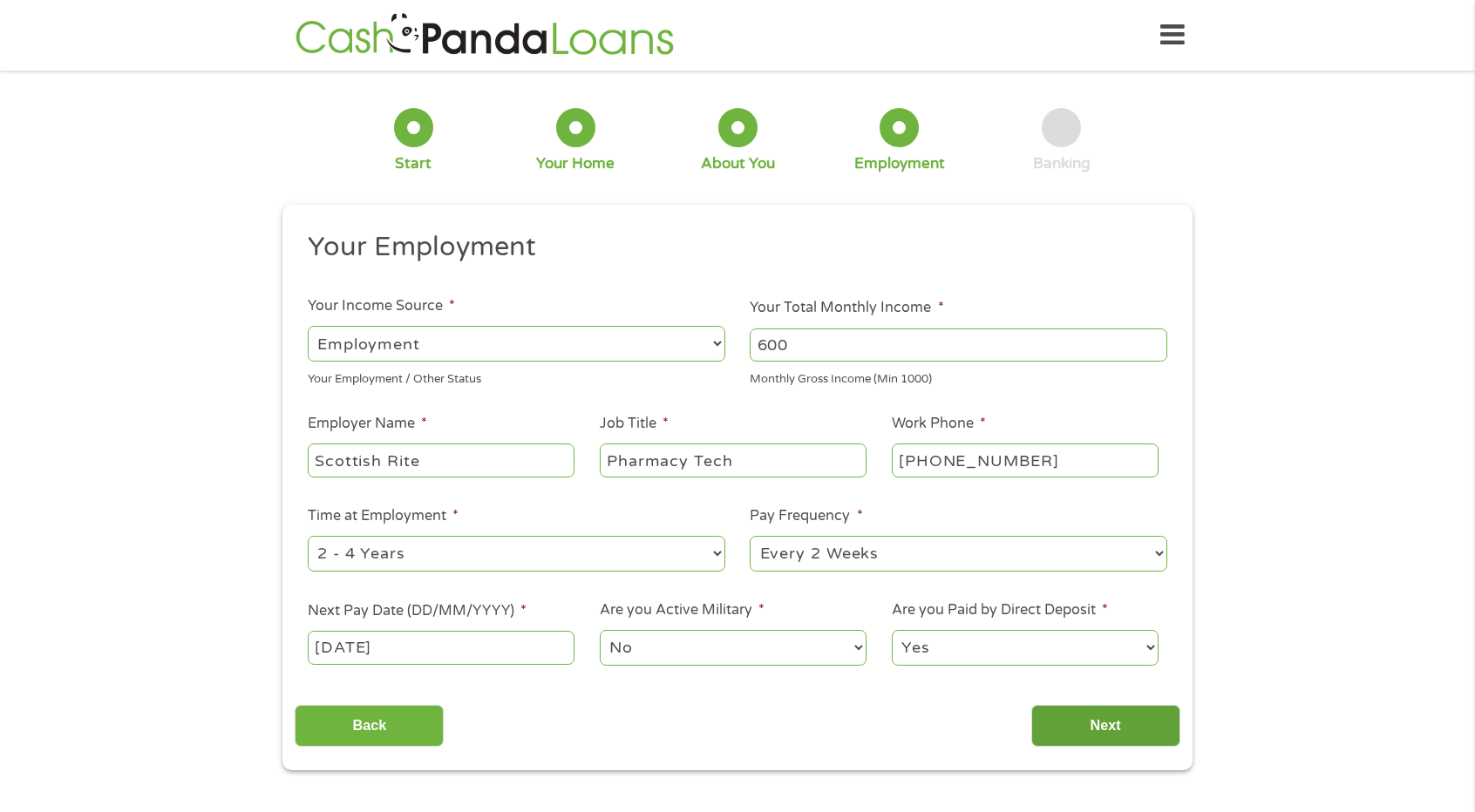
click at [1109, 721] on input "Next" at bounding box center [1106, 726] width 149 height 43
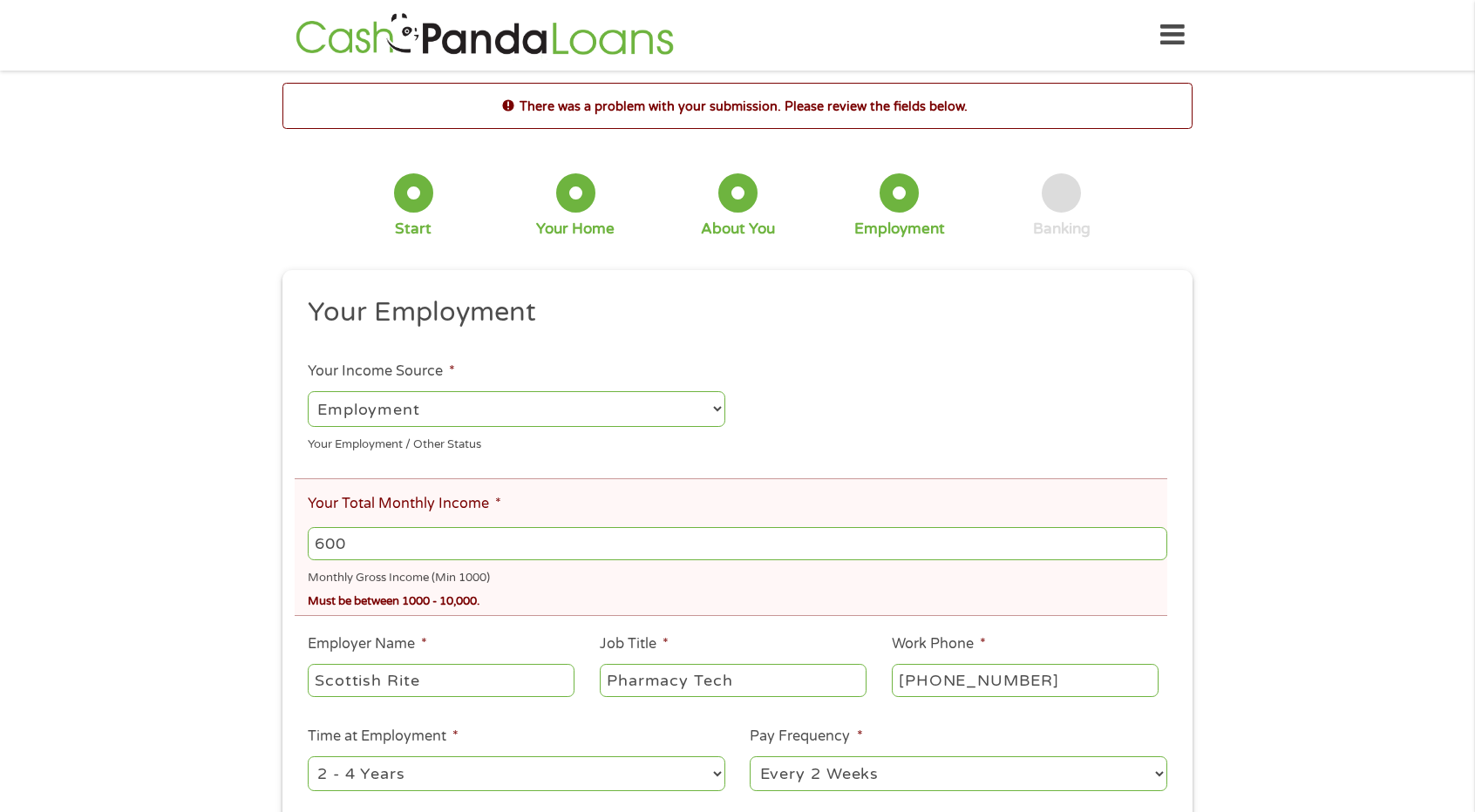
click at [529, 555] on input "600" at bounding box center [737, 543] width 859 height 33
type input "6"
type input "1000"
click at [1373, 627] on div "There was a problem with your submission. Please review the fields below. 1 Sta…" at bounding box center [737, 536] width 1475 height 907
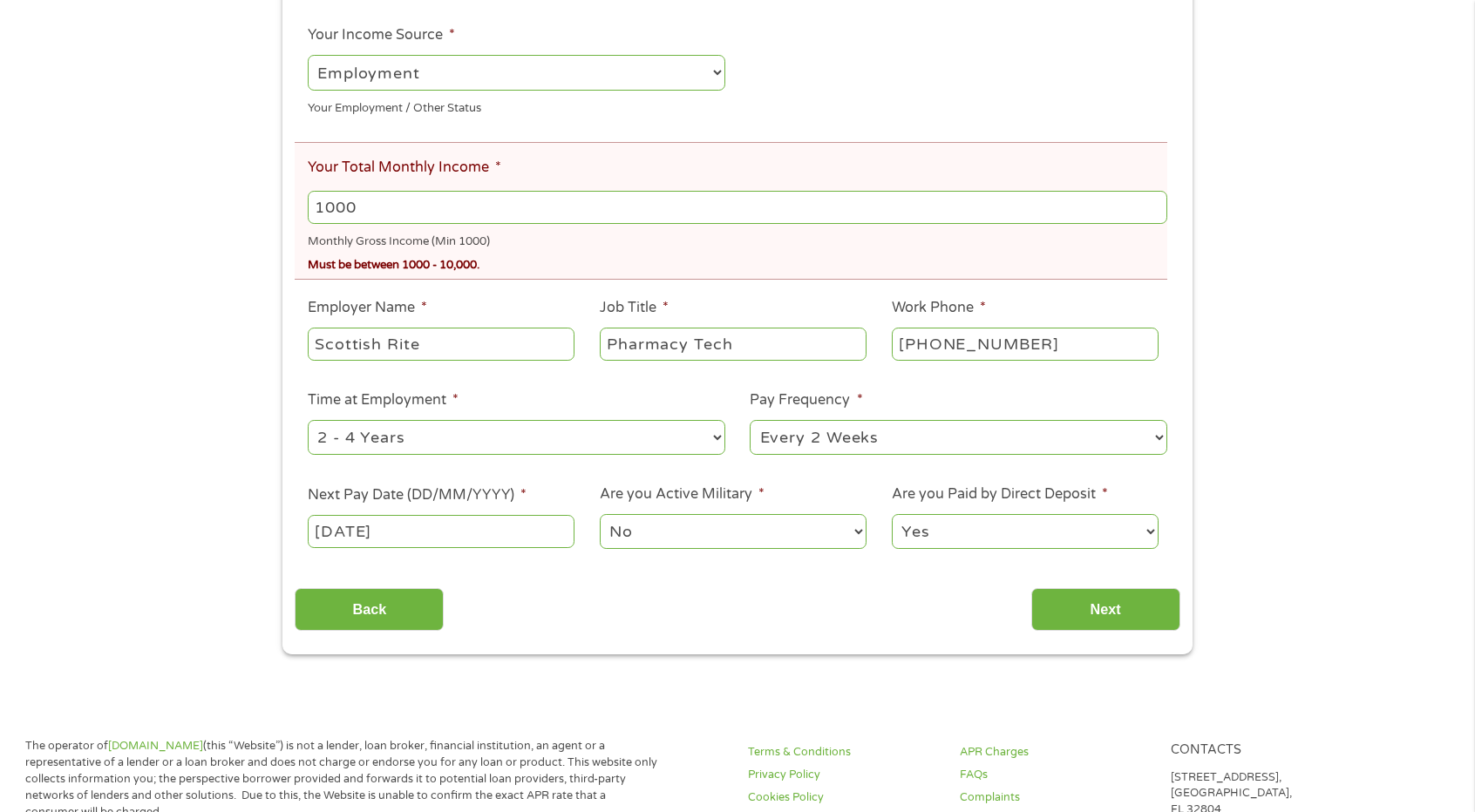
scroll to position [383, 0]
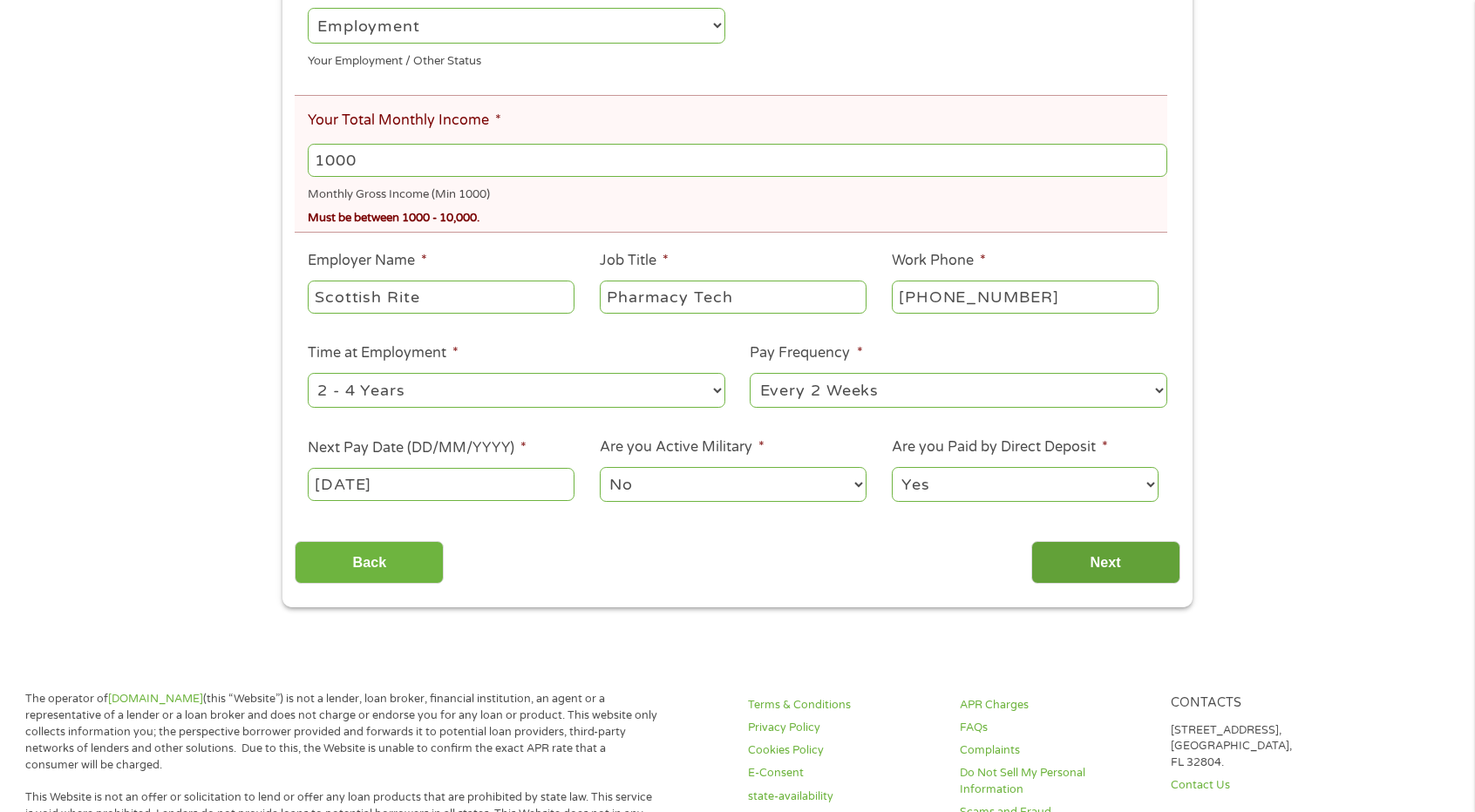
click at [1128, 562] on input "Next" at bounding box center [1106, 562] width 149 height 43
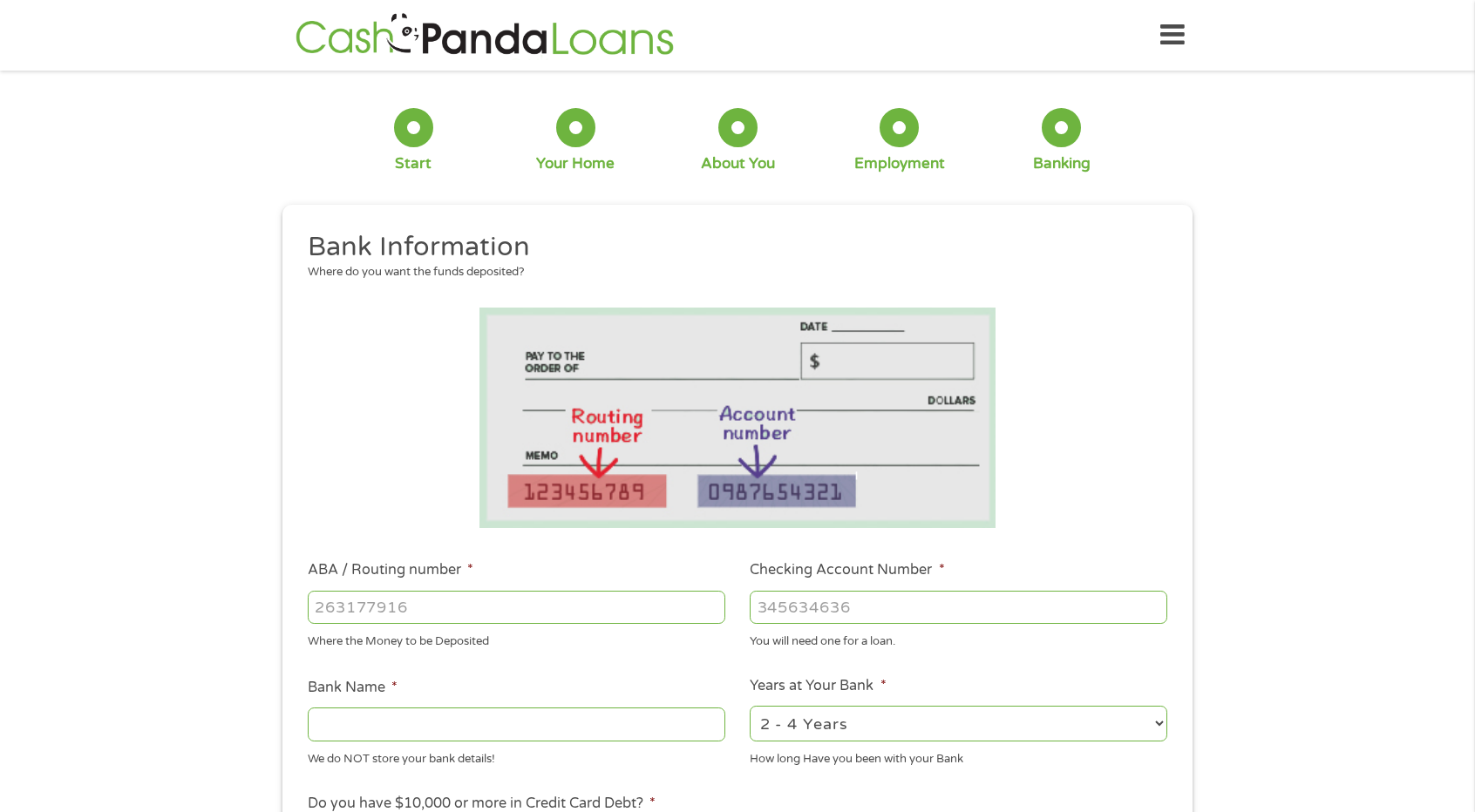
scroll to position [0, 0]
click at [374, 610] on input "ABA / Routing number *" at bounding box center [516, 607] width 417 height 33
type input "256074974"
type input "NAVY FEDERAL CREDIT UNION"
type input "256074974"
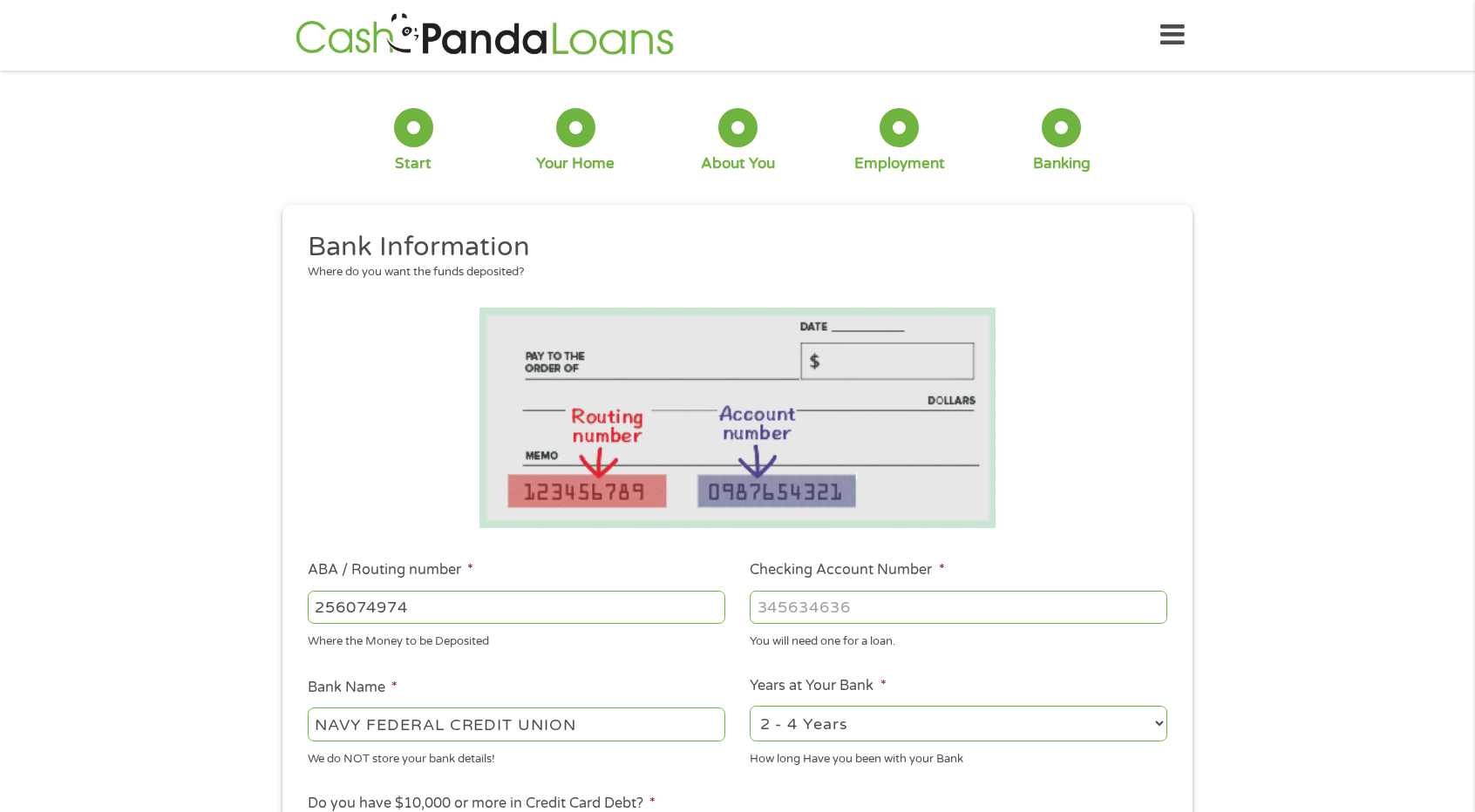
click at [819, 605] on input "Checking Account Number *" at bounding box center [959, 607] width 417 height 33
type input "7134406136"
click at [1334, 562] on div "1 Start 2 Your Home 3 About You 4 Employment 5 Banking 6 This field is hidden w…" at bounding box center [737, 634] width 1475 height 1105
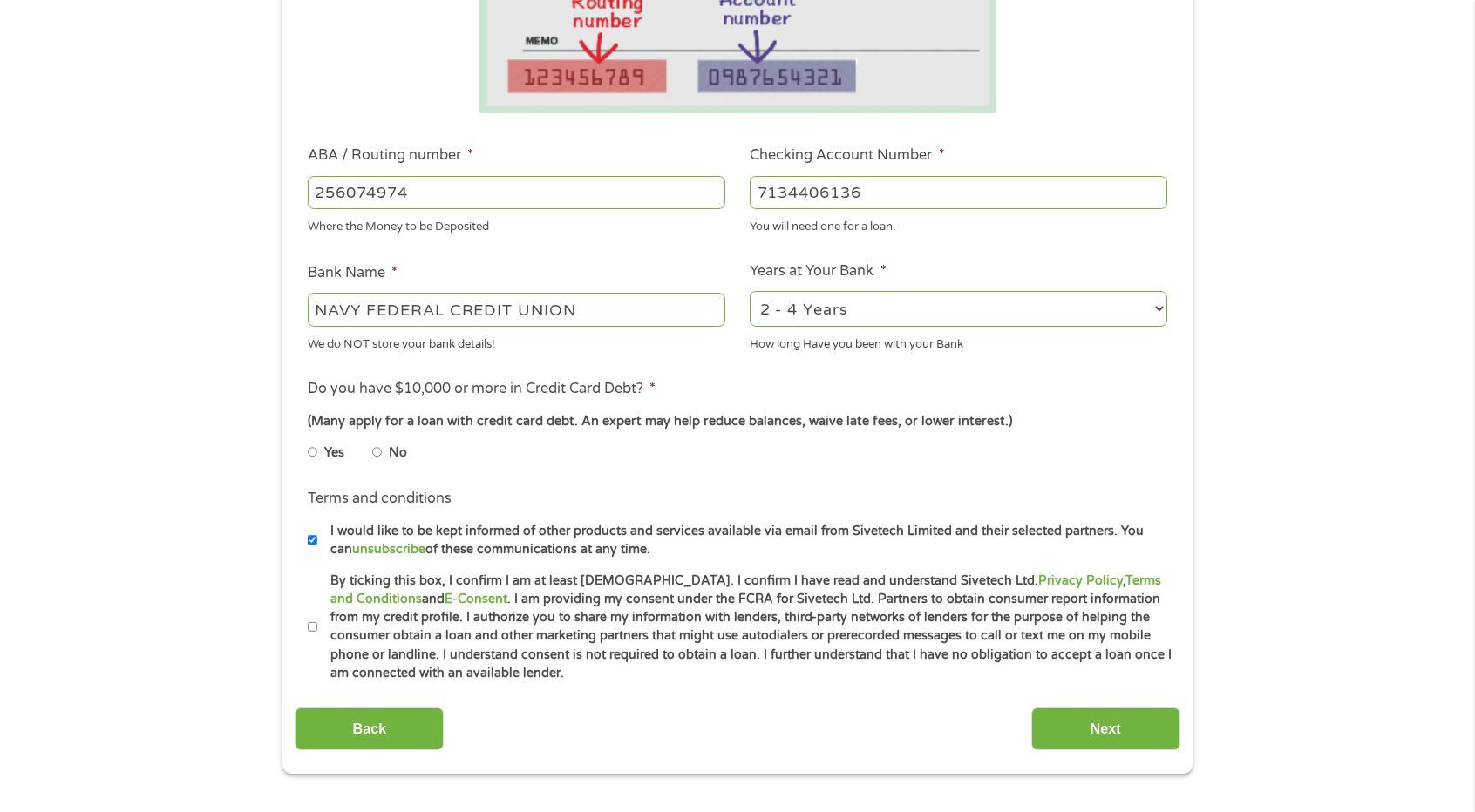
scroll to position [418, 0]
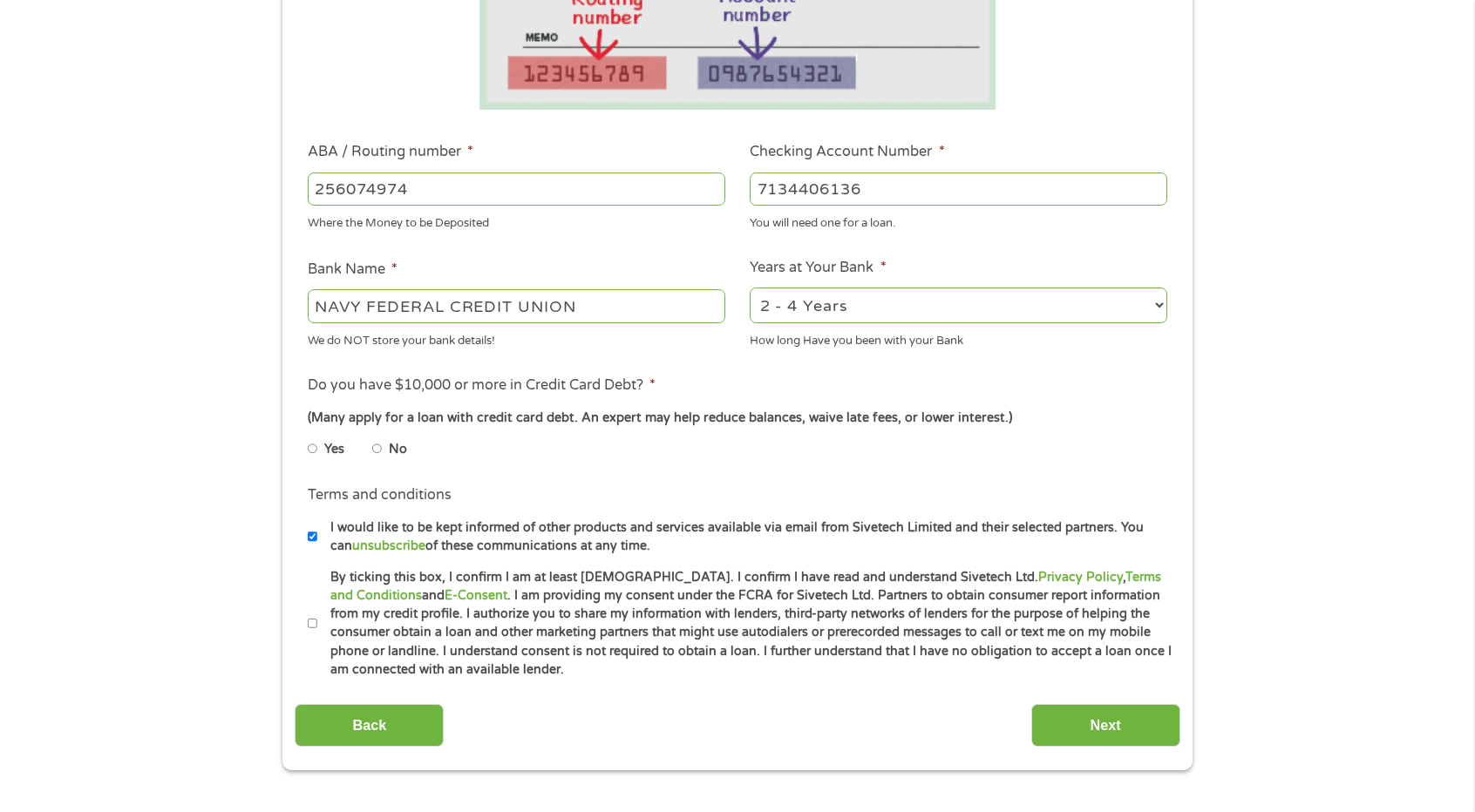
click at [305, 445] on li "Do you have $10,000 or more in Credit Card Debt? * (Many apply for a loan with …" at bounding box center [737, 423] width 885 height 97
click at [312, 451] on input "Yes" at bounding box center [313, 449] width 11 height 28
radio input "true"
click at [315, 622] on input "By ticking this box, I confirm I am at least 18 years old. I confirm I have rea…" at bounding box center [313, 623] width 11 height 28
checkbox input "true"
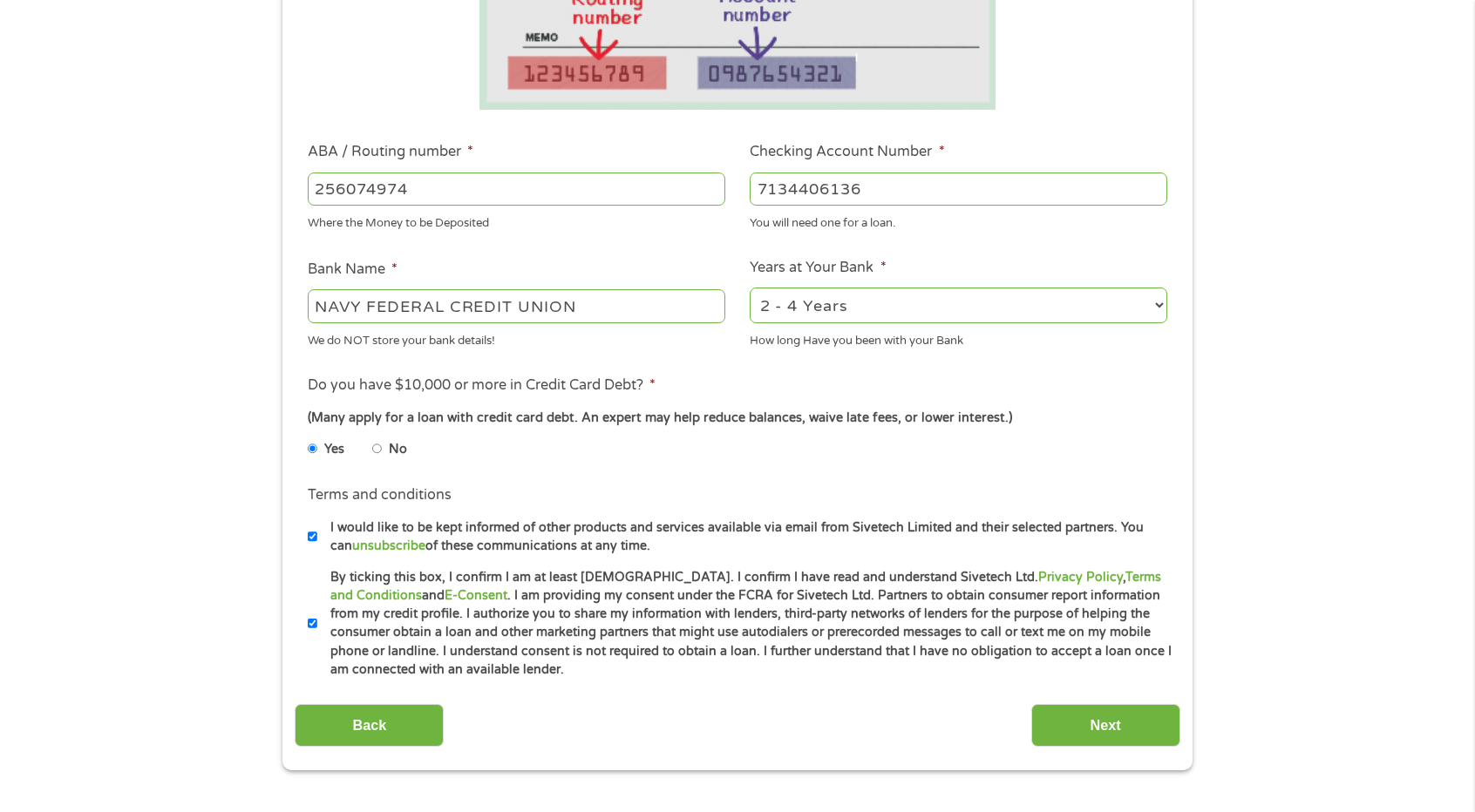
click at [310, 534] on input "I would like to be kept informed of other products and services available via e…" at bounding box center [313, 537] width 11 height 28
checkbox input "false"
click at [1130, 731] on input "Next" at bounding box center [1106, 725] width 149 height 43
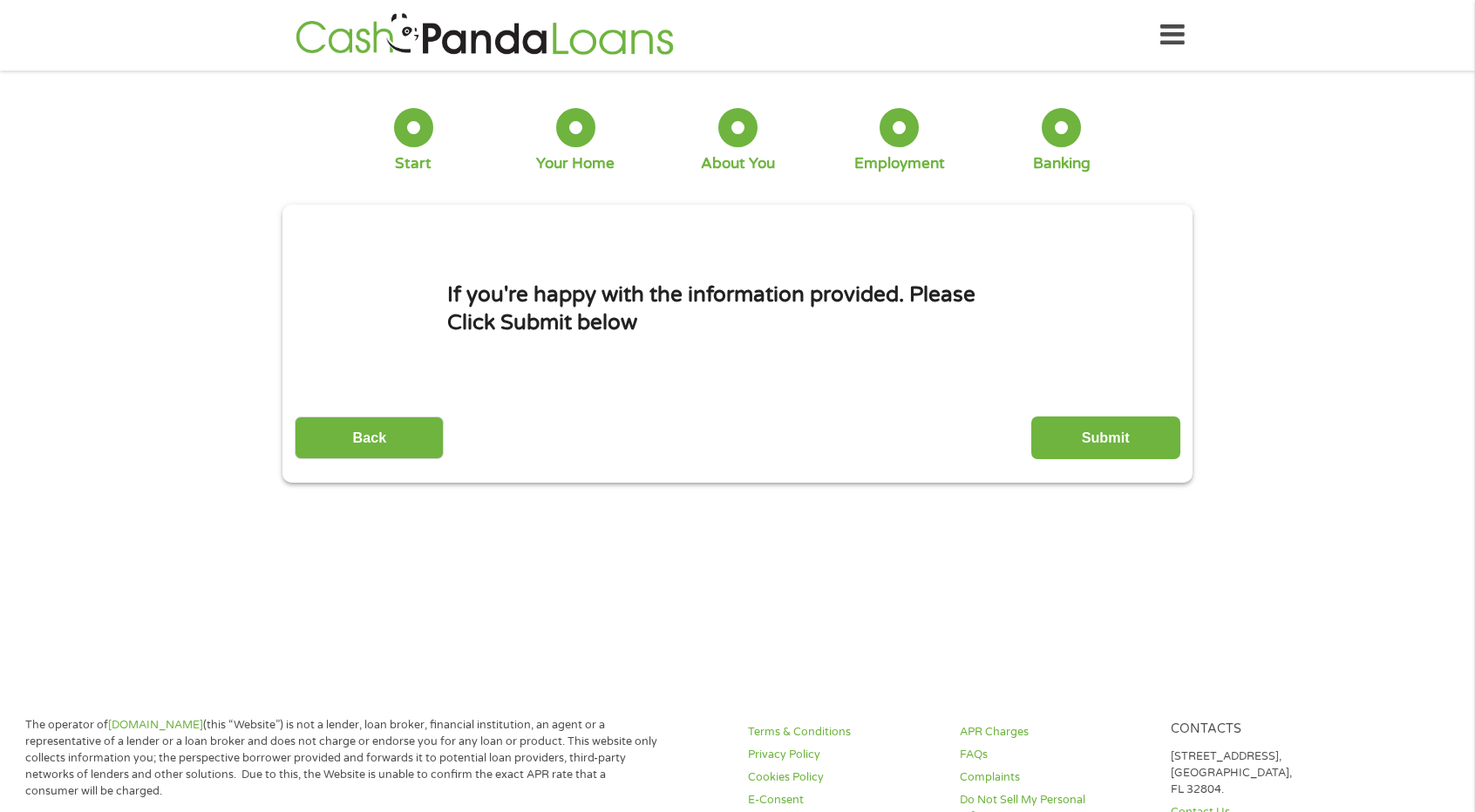
scroll to position [0, 0]
click at [1104, 431] on input "Submit" at bounding box center [1106, 438] width 149 height 43
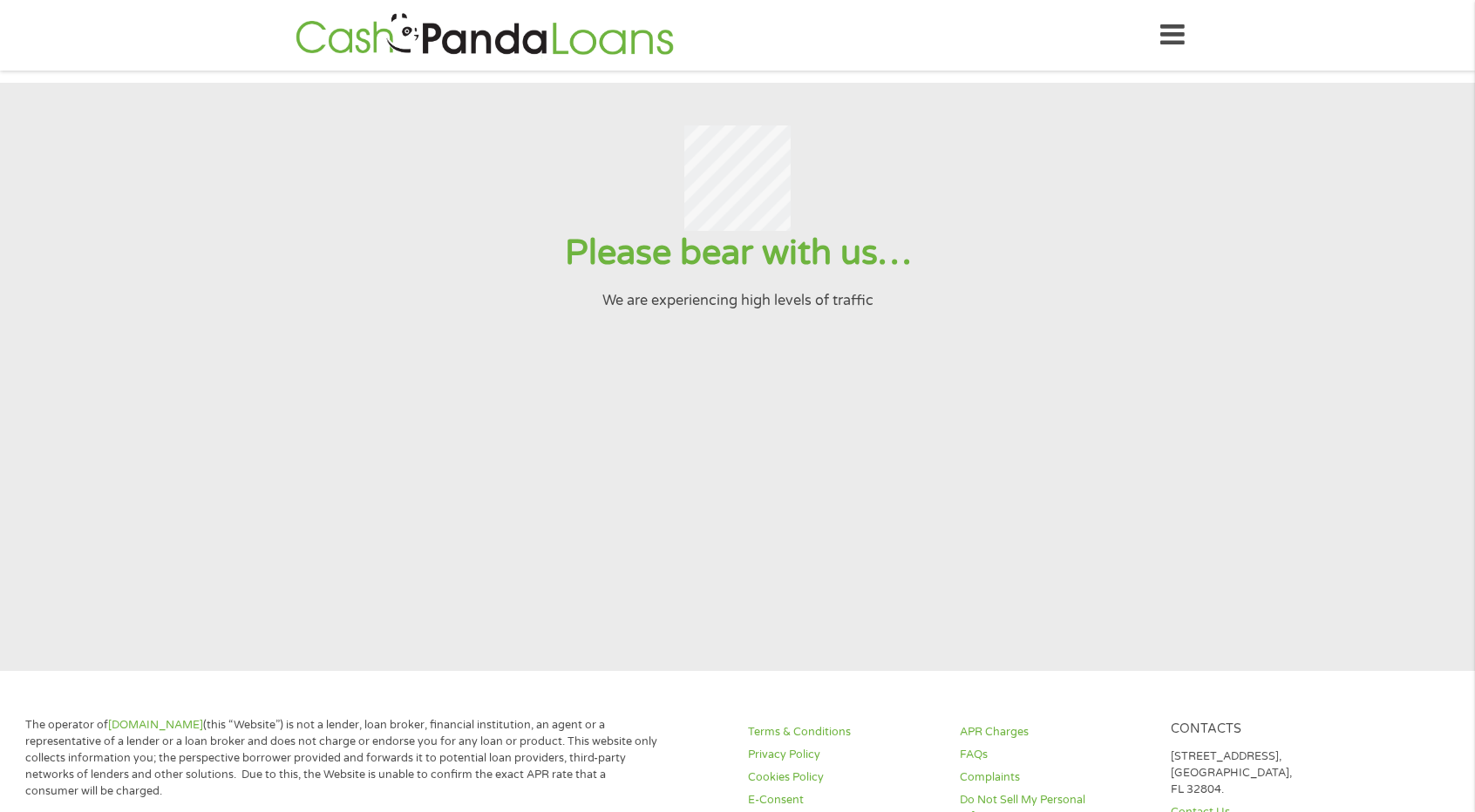
click at [1168, 32] on icon at bounding box center [1172, 35] width 25 height 43
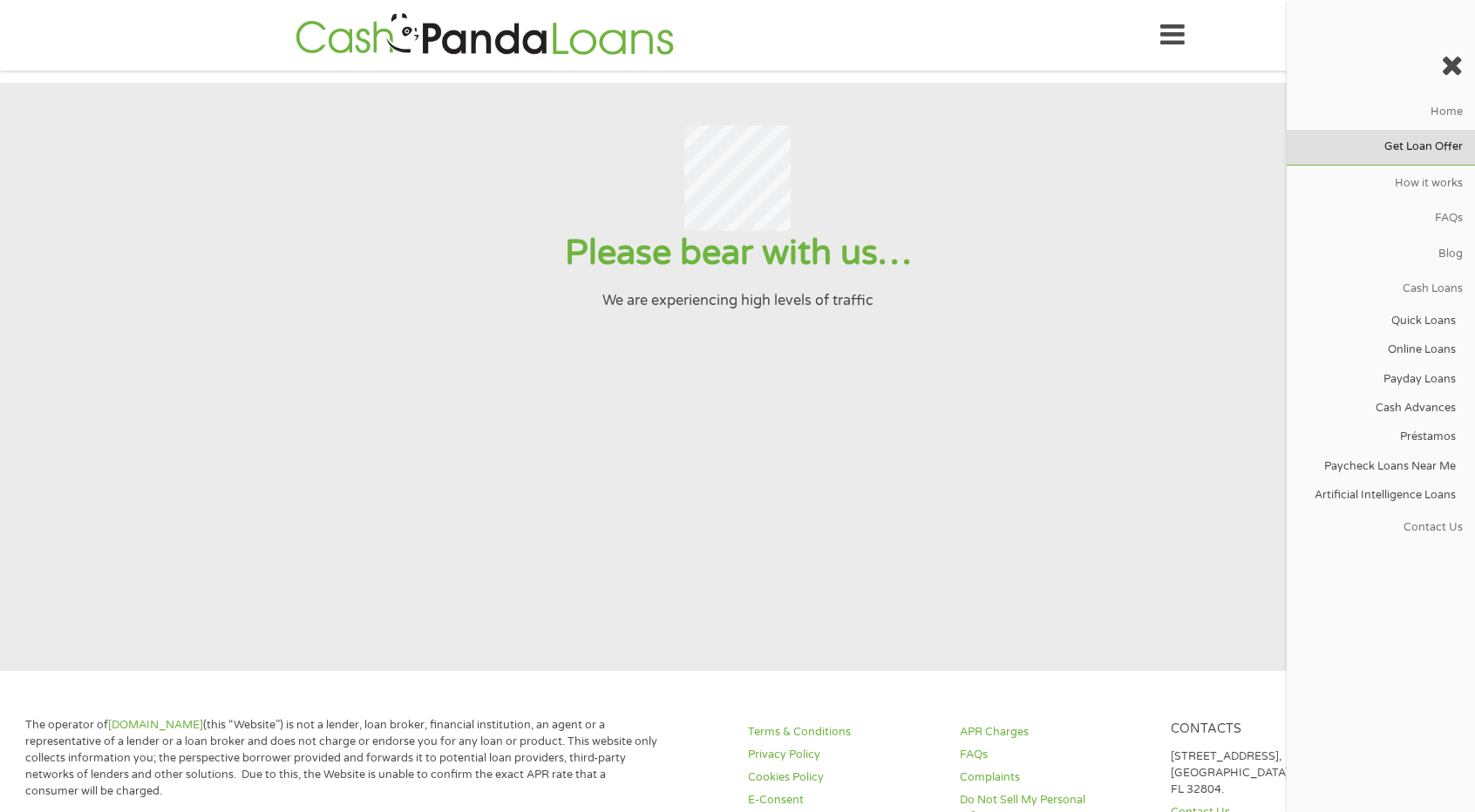
click at [1410, 141] on link "Get Loan Offer" at bounding box center [1381, 147] width 189 height 35
